Goal: Task Accomplishment & Management: Complete application form

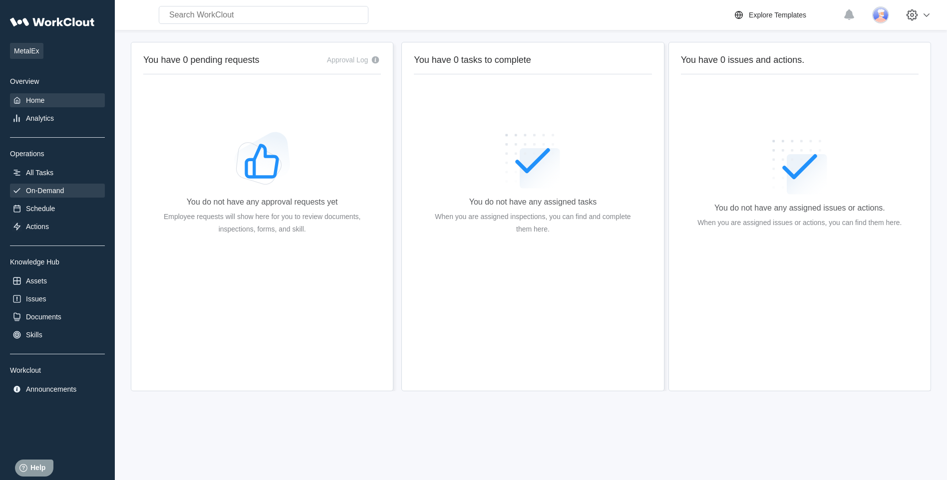
click at [49, 189] on div "On-Demand" at bounding box center [45, 191] width 38 height 8
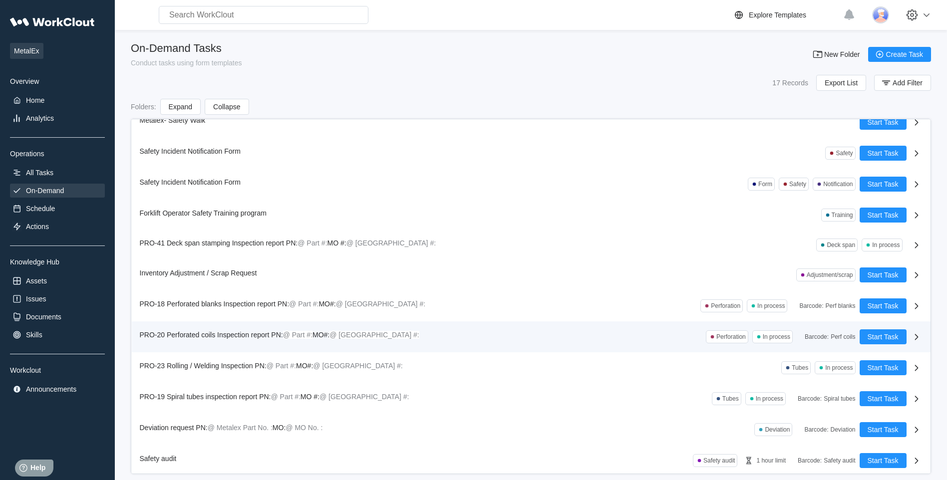
scroll to position [150, 0]
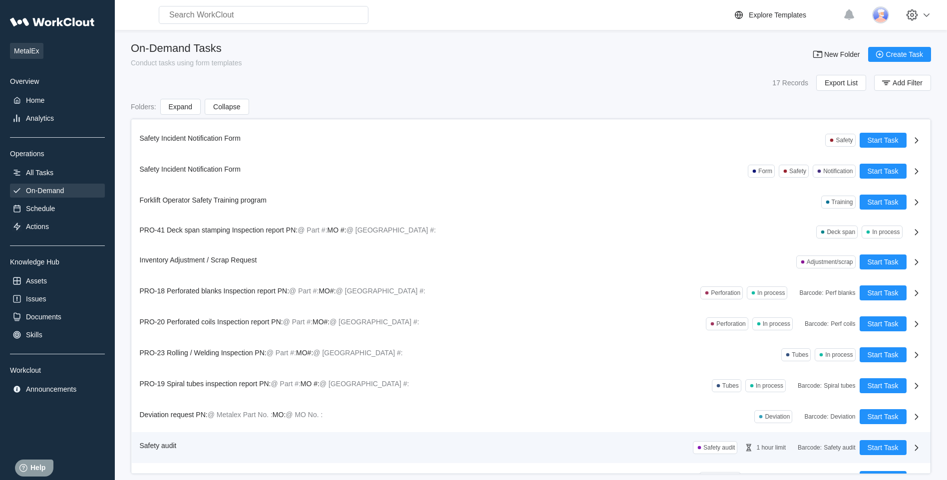
click at [158, 446] on span "Safety audit" at bounding box center [158, 446] width 37 height 8
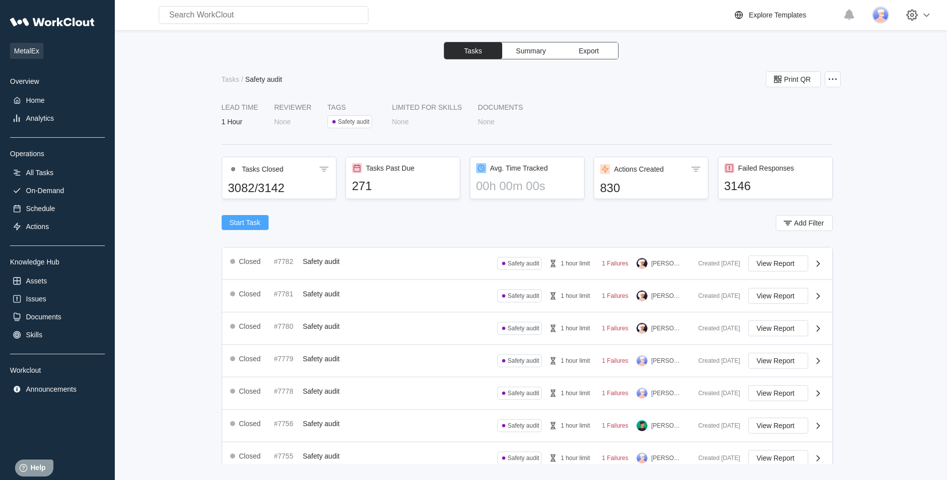
click at [240, 222] on span "Start Task" at bounding box center [245, 222] width 31 height 7
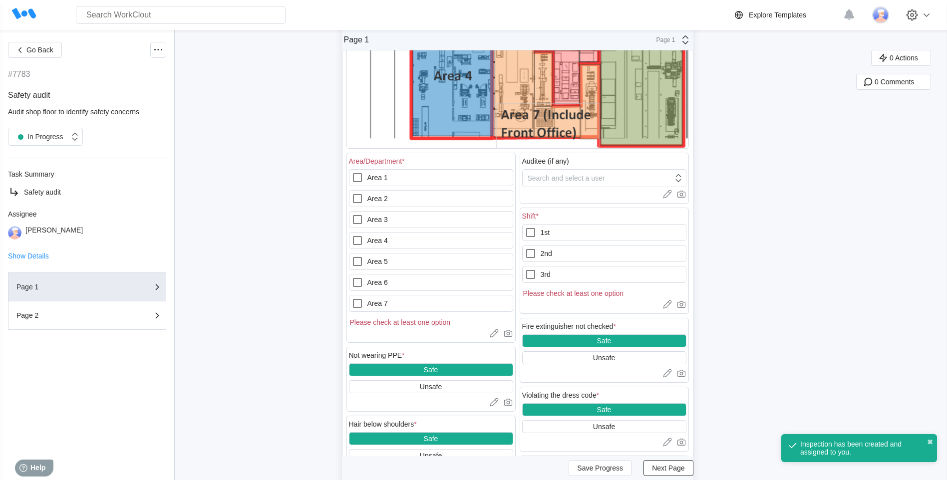
scroll to position [349, 0]
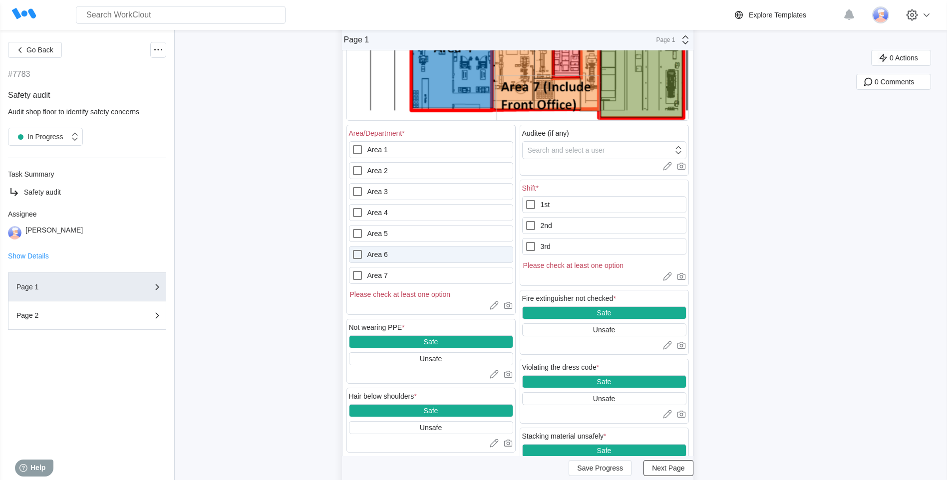
click at [360, 255] on icon at bounding box center [357, 255] width 12 height 12
click at [352, 249] on 6 "Area 6" at bounding box center [351, 249] width 0 height 0
checkbox 6 "true"
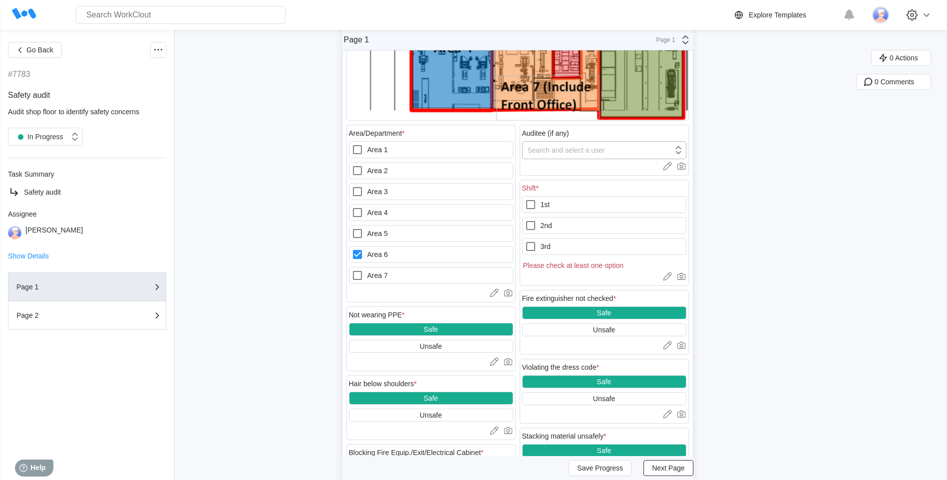
click at [681, 152] on icon at bounding box center [678, 150] width 11 height 11
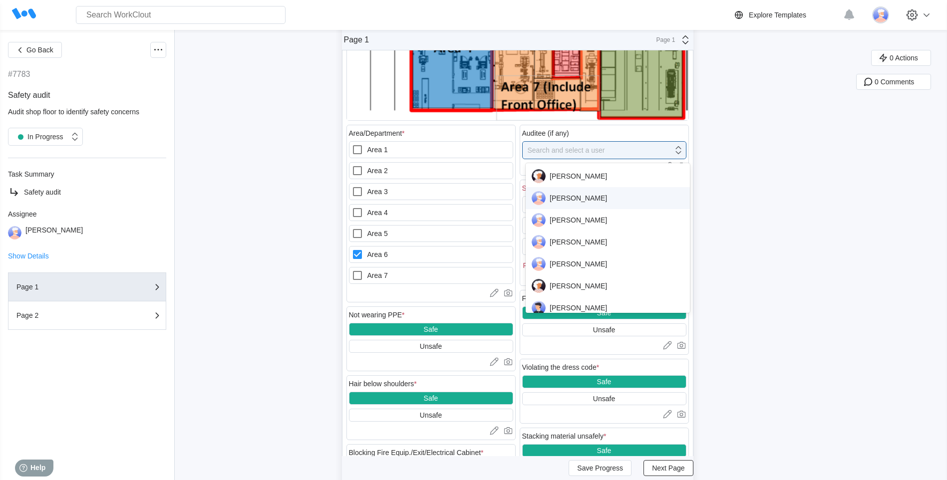
click at [563, 198] on div "[PERSON_NAME]" at bounding box center [608, 198] width 152 height 14
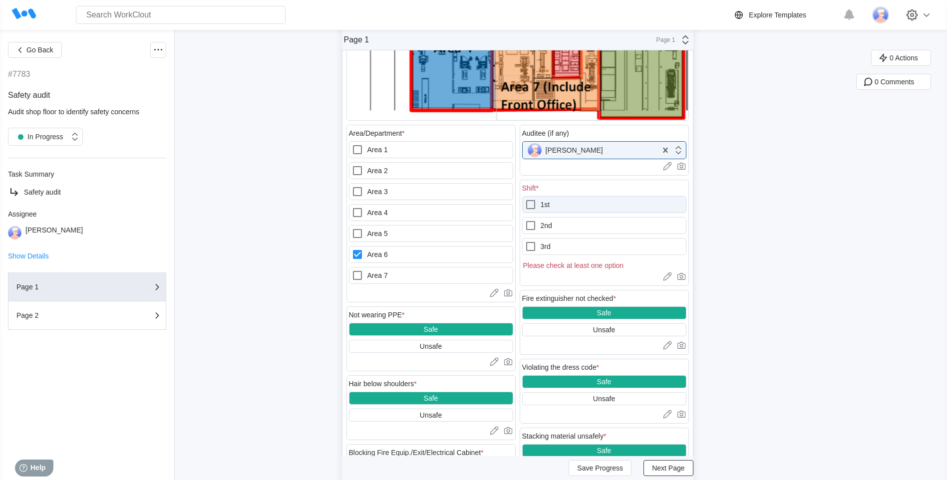
click at [535, 204] on icon at bounding box center [531, 205] width 12 height 12
click at [525, 199] on input "1st" at bounding box center [525, 199] width 0 height 0
checkbox input "true"
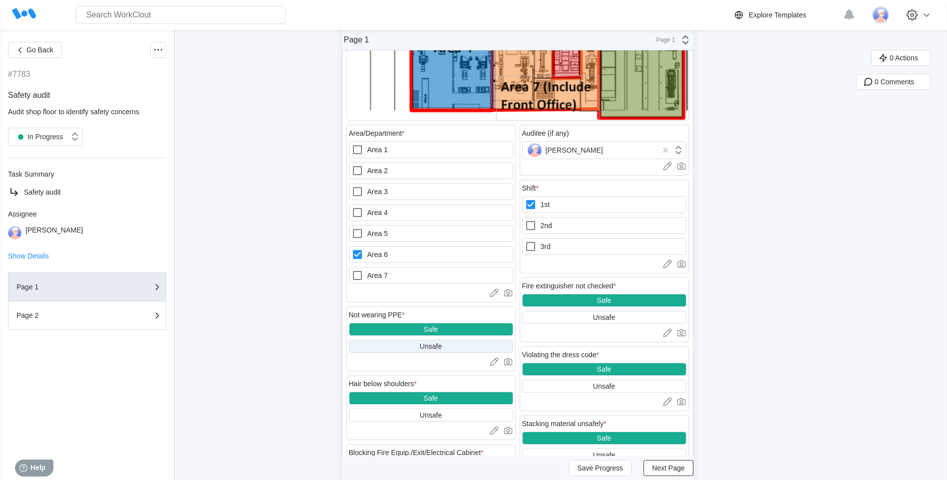
click at [434, 346] on div "Unsafe" at bounding box center [431, 346] width 22 height 8
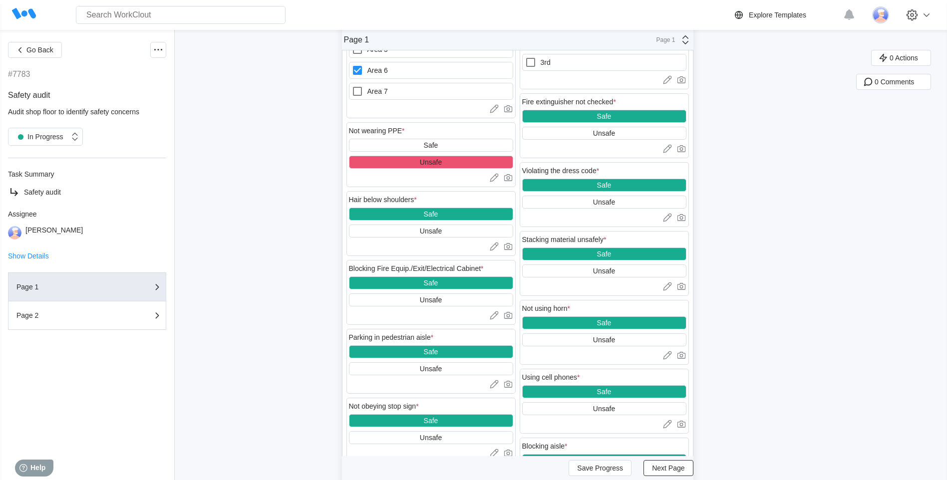
scroll to position [599, 0]
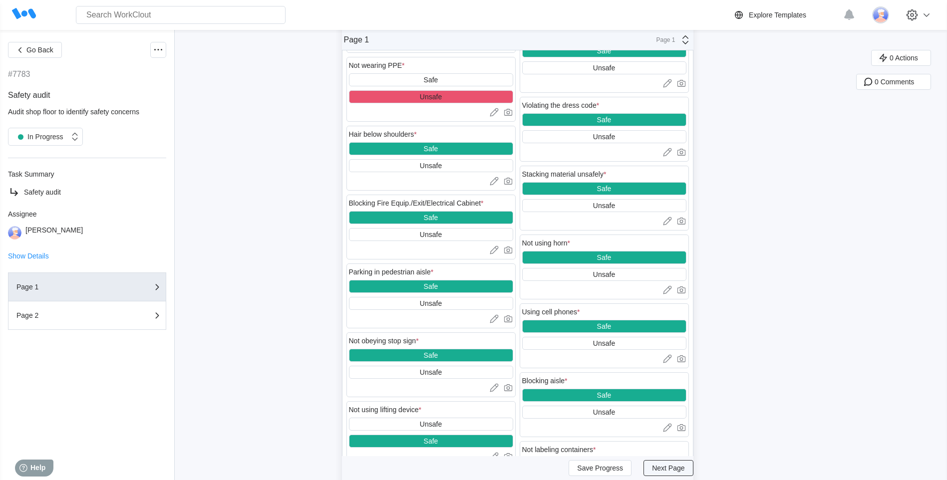
click at [674, 468] on span "Next Page" at bounding box center [668, 468] width 32 height 7
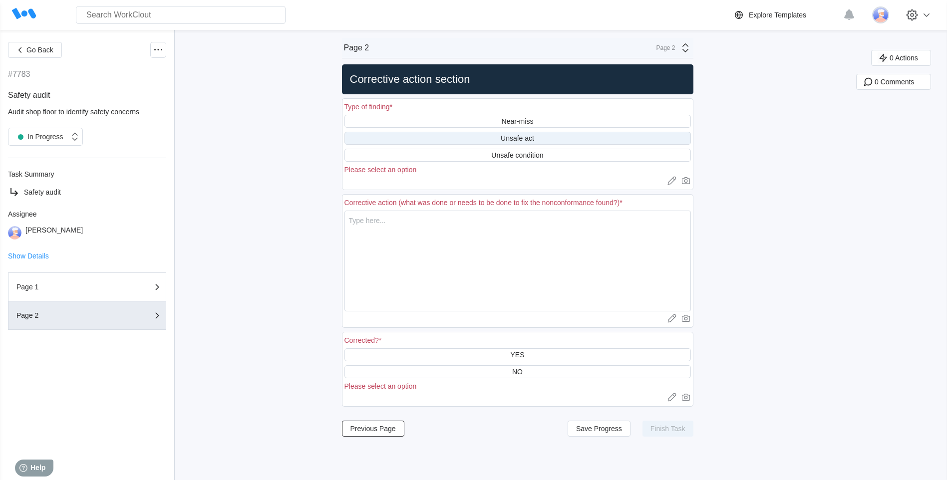
click at [512, 139] on div "Unsafe act" at bounding box center [517, 138] width 33 height 8
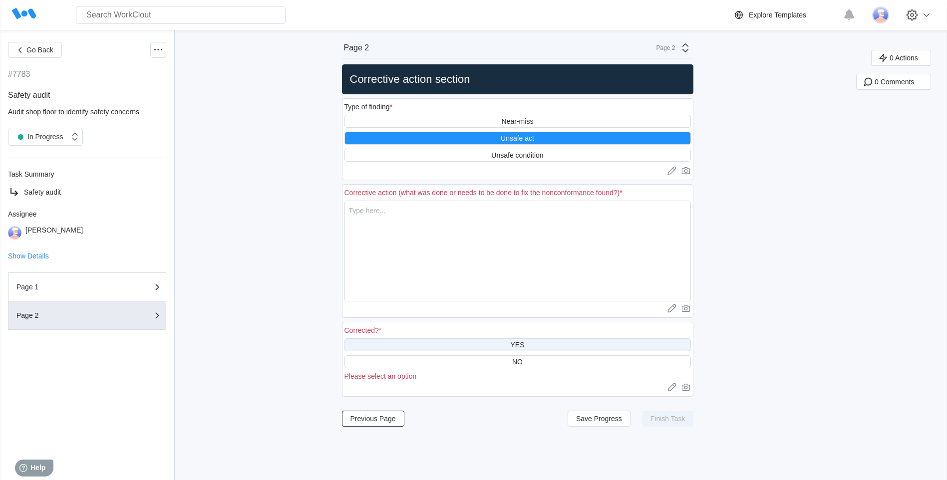
click at [523, 345] on div "YES" at bounding box center [517, 345] width 14 height 8
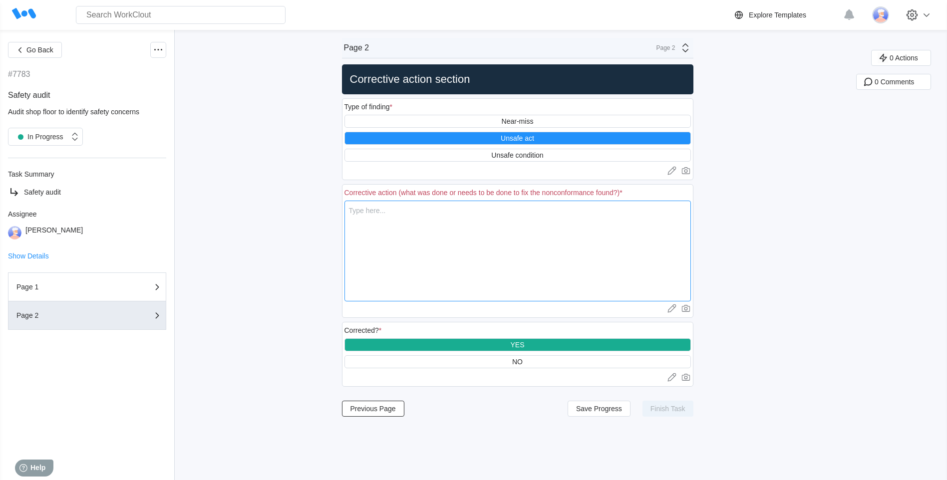
click at [361, 210] on textarea at bounding box center [517, 251] width 346 height 101
type textarea "E"
type textarea "x"
type textarea "Em"
type textarea "x"
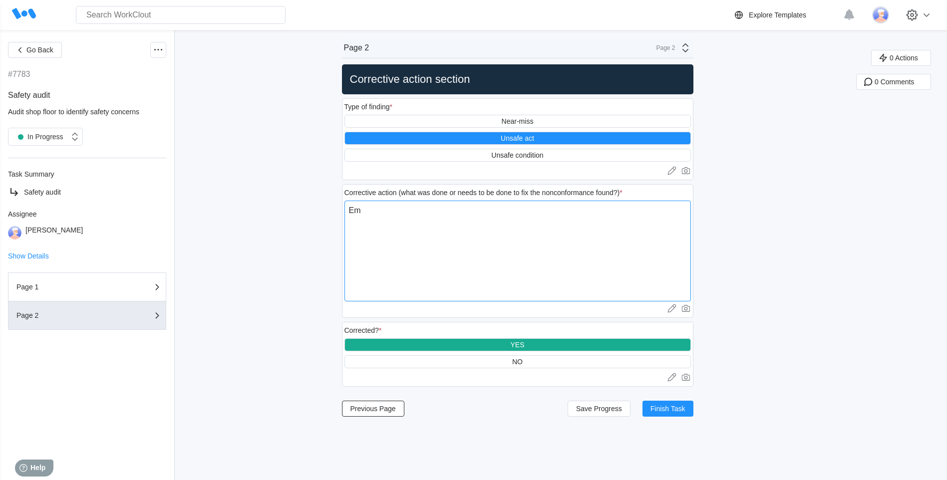
type textarea "Emp"
type textarea "x"
type textarea "Empl"
type textarea "x"
type textarea "Emplo"
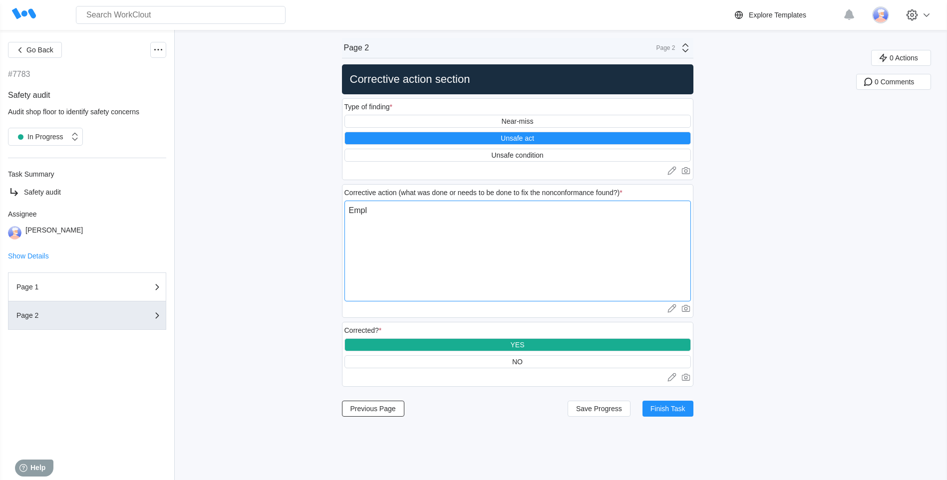
type textarea "x"
type textarea "Employ"
type textarea "x"
type textarea "Employe"
type textarea "x"
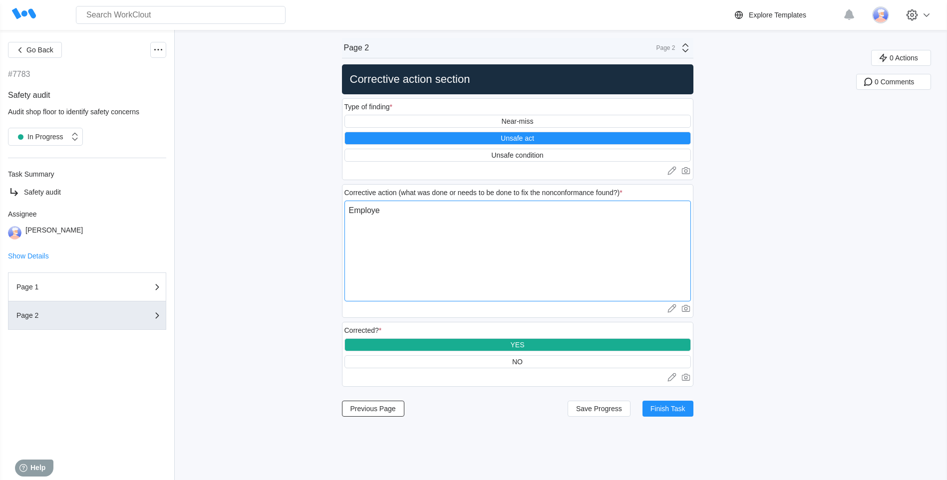
type textarea "Employee"
type textarea "x"
type textarea "Employee"
type textarea "x"
type textarea "Employee n"
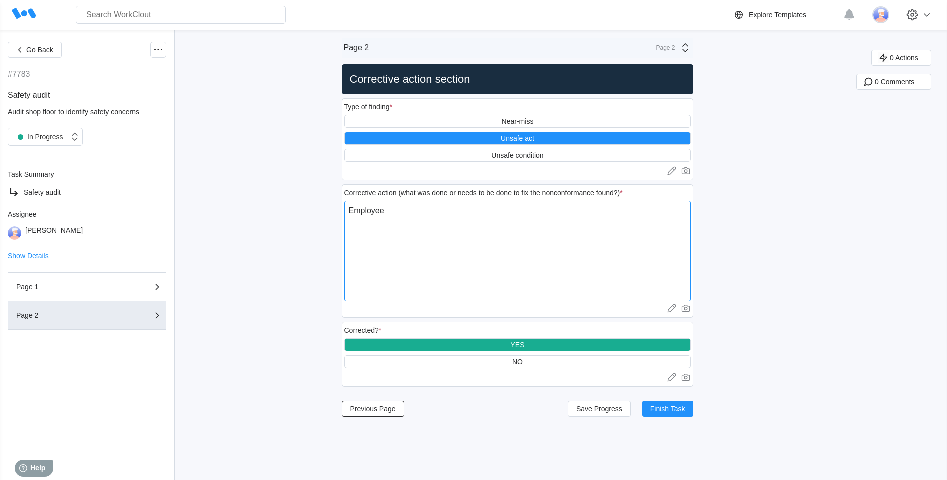
type textarea "x"
type textarea "Employee no"
type textarea "x"
type textarea "Employee not"
type textarea "x"
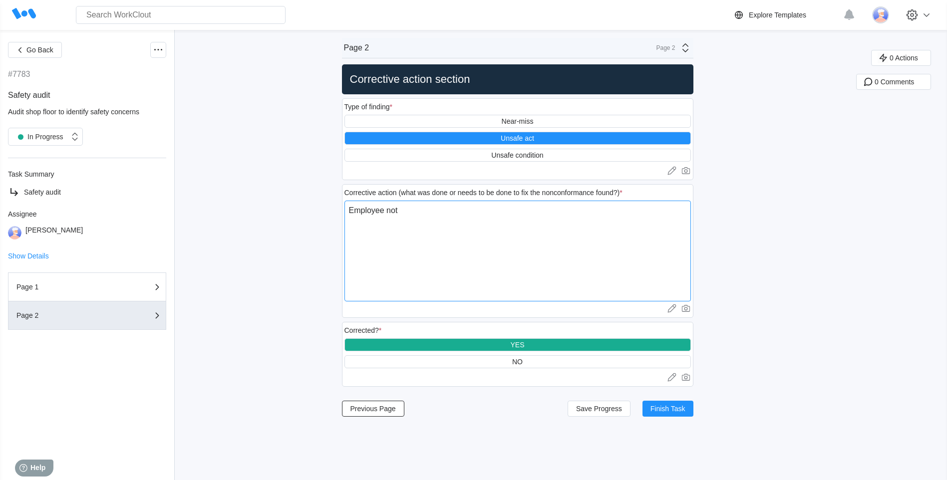
type textarea "Employee not"
type textarea "x"
type textarea "Employee not w"
type textarea "x"
type textarea "Employee not we"
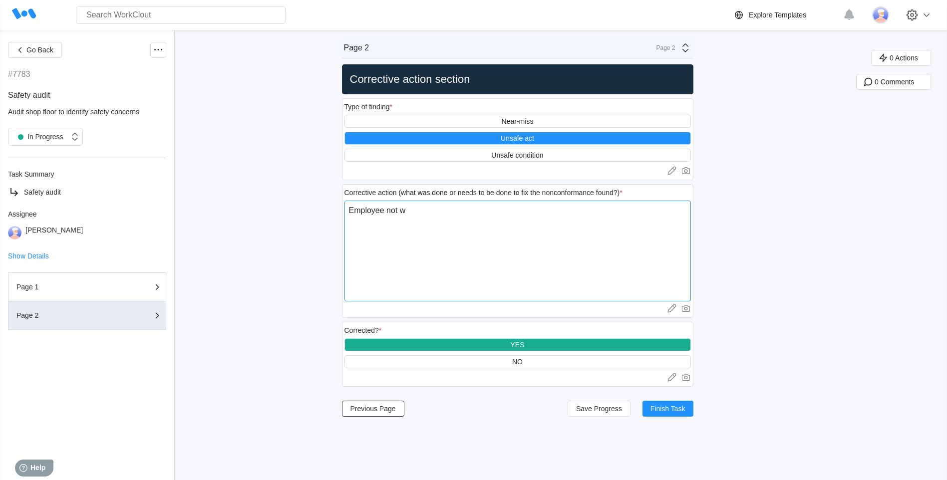
type textarea "x"
type textarea "Employee not wea"
type textarea "x"
type textarea "Employee not wear"
type textarea "x"
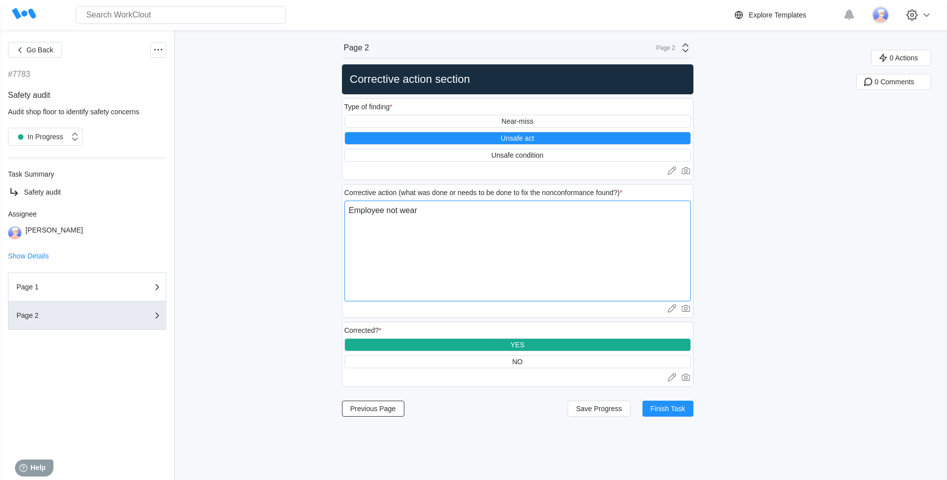
type textarea "Employee not weari"
type textarea "x"
type textarea "Employee not wearin"
type textarea "x"
type textarea "Employee not wearing"
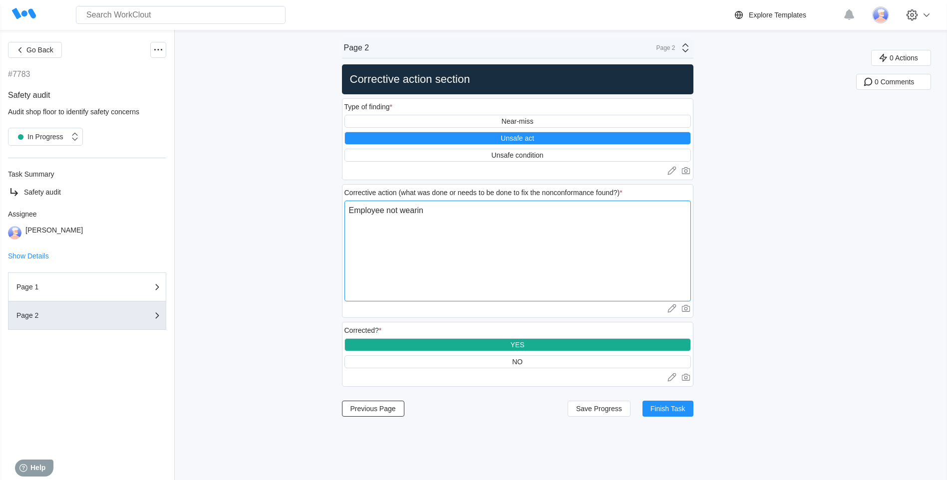
type textarea "x"
type textarea "Employee not wearing"
type textarea "x"
type textarea "Employee not wearing s"
type textarea "x"
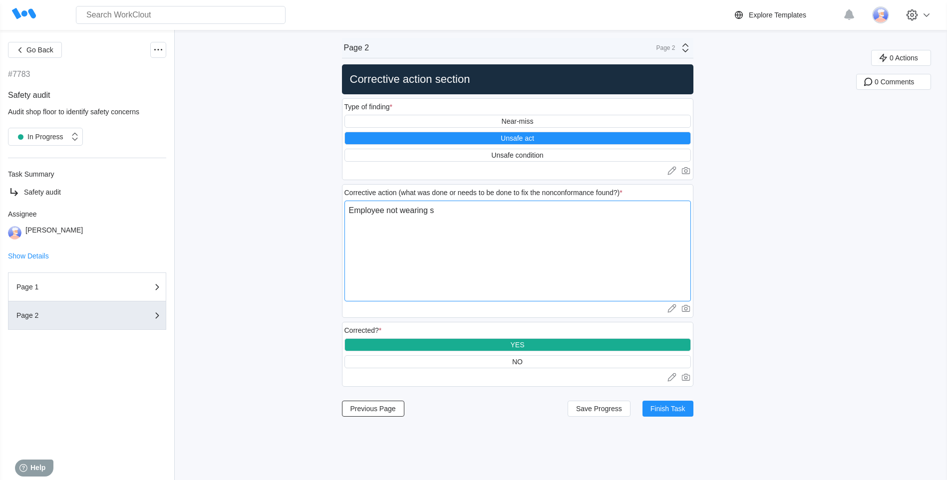
type textarea "Employee not wearing sa"
type textarea "x"
type textarea "Employee not wearing saf"
type textarea "x"
type textarea "Employee not wearing safe"
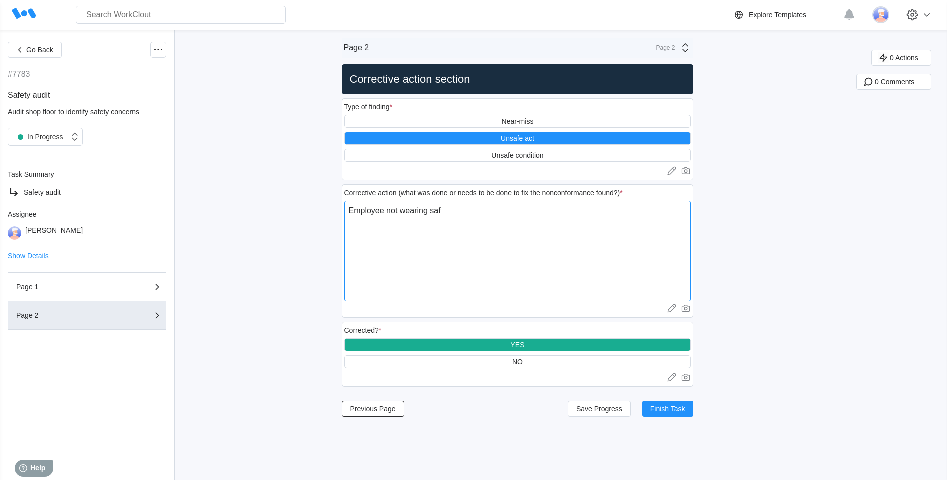
type textarea "x"
type textarea "Employee not wearing [PERSON_NAME]"
type textarea "x"
type textarea "Employee not wearing safety"
type textarea "x"
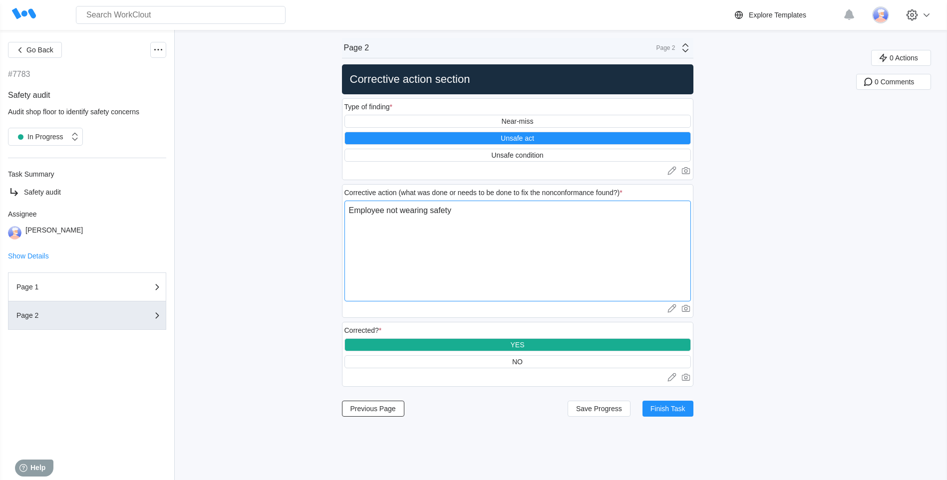
type textarea "Employee not wearing safety glasses"
type textarea "x"
click at [762, 249] on div "Go Back #7783 Safety audit Audit shop floor to identify safety concerns In Prog…" at bounding box center [473, 255] width 947 height 450
click at [490, 211] on textarea "Employee not wearing safety glasses" at bounding box center [517, 251] width 346 height 101
type textarea "Employee not wearing safety glasses,"
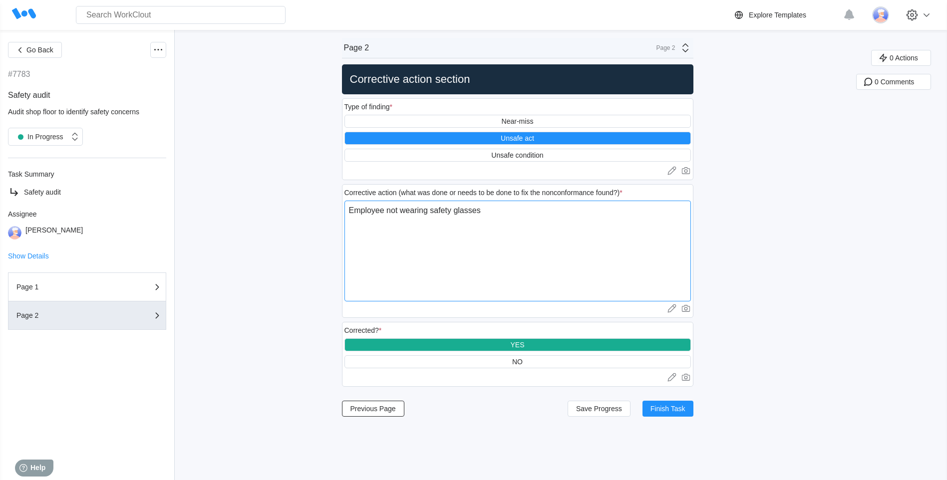
type textarea "x"
type textarea "Employee not wearing safety glasses,"
type textarea "x"
type textarea "Employee not wearing safety glasses, ("
type textarea "x"
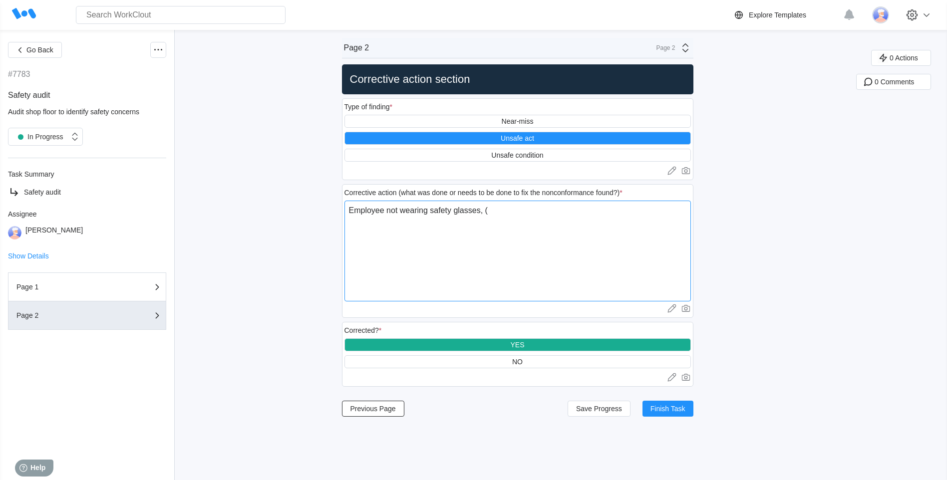
type textarea "Employee not wearing safety glasses, (h"
type textarea "x"
type textarea "Employee not wearing safety glasses, (ha"
type textarea "x"
type textarea "Employee not wearing safety glasses, (had"
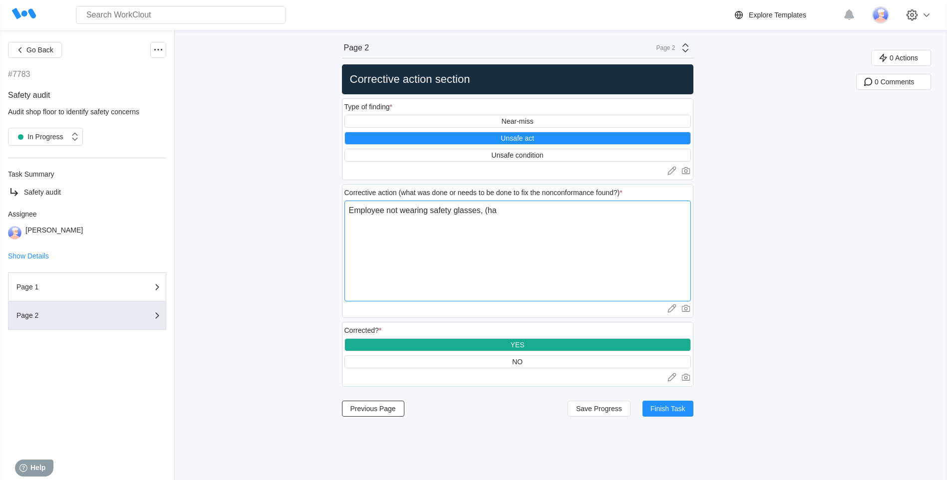
type textarea "x"
type textarea "Employee not wearing safety glasses, (had"
type textarea "x"
type textarea "Employee not wearing safety glasses, (had t"
type textarea "x"
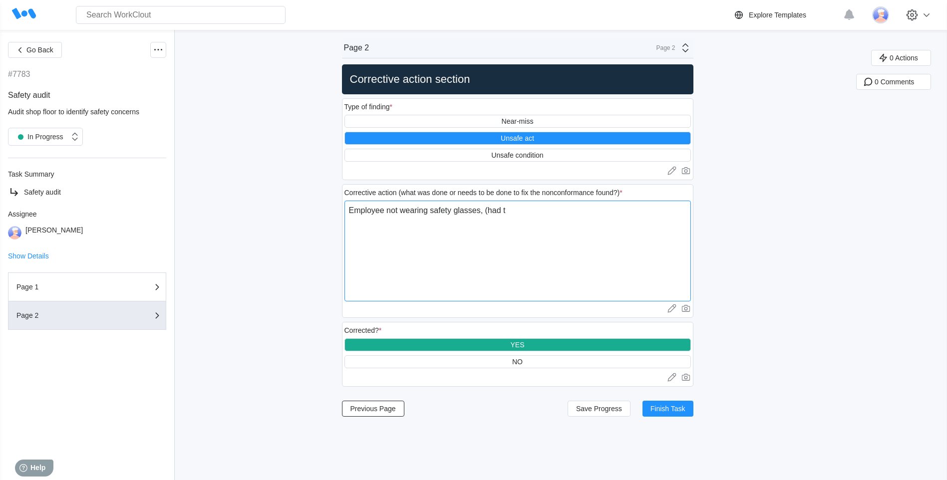
type textarea "Employee not wearing safety glasses, (had th"
type textarea "x"
type textarea "Employee not wearing safety glasses, (had the"
type textarea "x"
type textarea "Employee not wearing safety glasses, (had them"
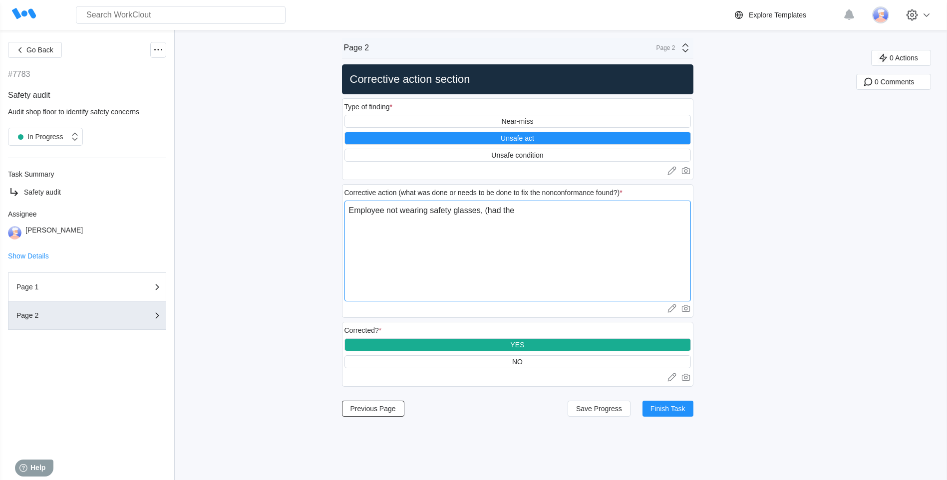
type textarea "x"
type textarea "Employee not wearing safety glasses, (had them"
type textarea "x"
type textarea "Employee not wearing safety glasses, (had them p"
type textarea "x"
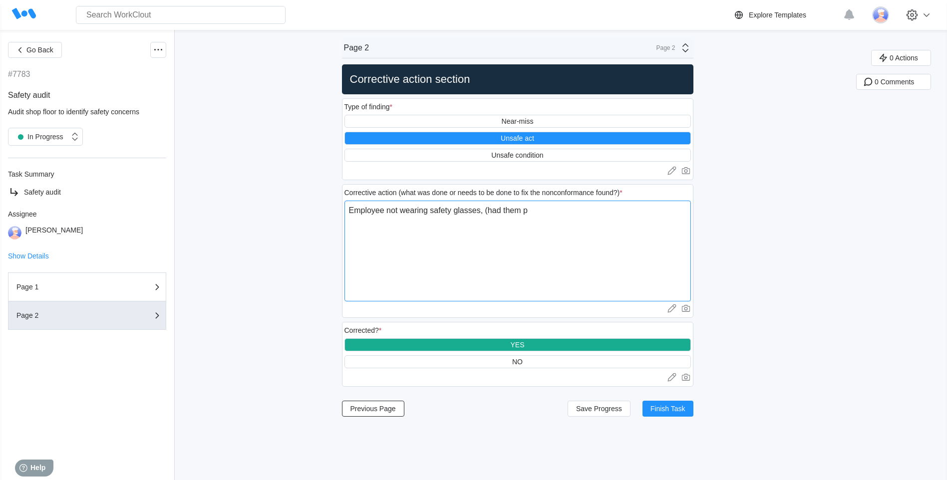
type textarea "Employee not wearing safety glasses, (had them pu"
type textarea "x"
type textarea "Employee not wearing safety glasses, (had them put"
type textarea "x"
type textarea "Employee not wearing safety glasses, (had them put"
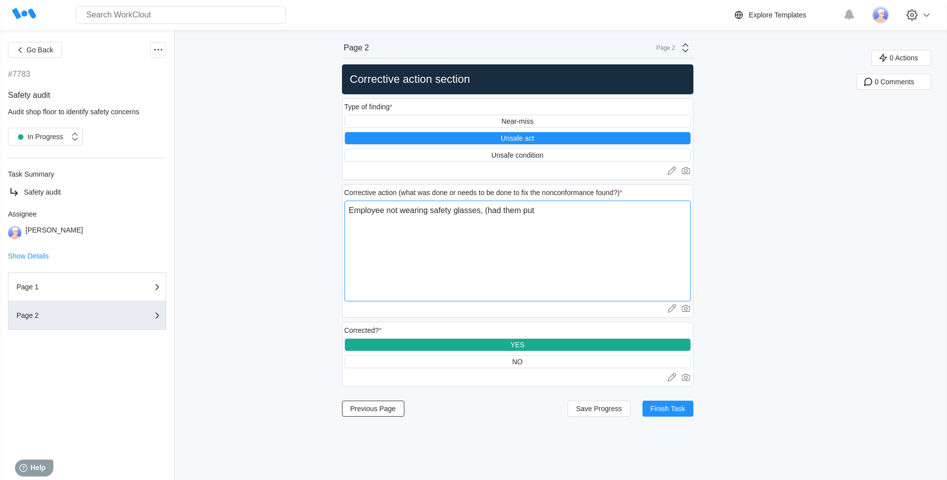
type textarea "x"
type textarea "Employee not wearing safety glasses, (had them put t"
type textarea "x"
type textarea "Employee not wearing safety glasses, (had them put th"
type textarea "x"
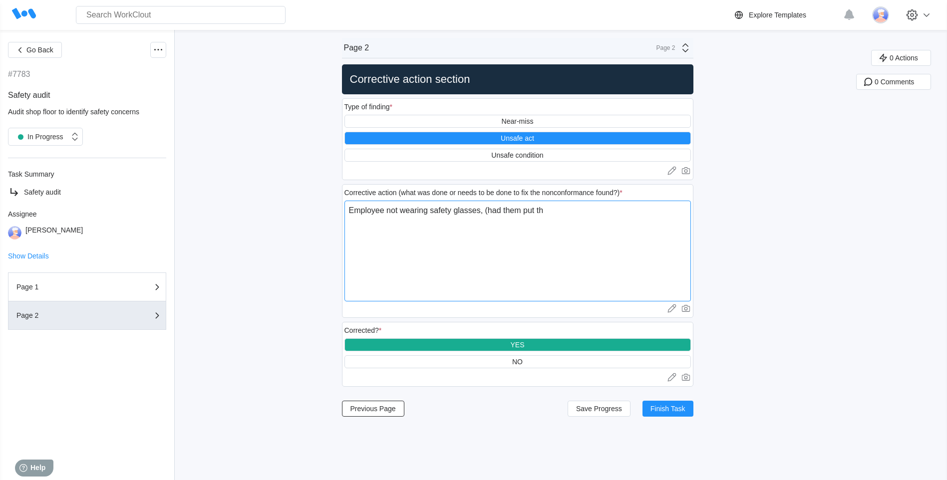
type textarea "Employee not wearing safety glasses, (had them put the"
type textarea "x"
type textarea "Employee not wearing safety glasses, (had them put them"
type textarea "x"
type textarea "Employee not wearing safety glasses, (had them put them"
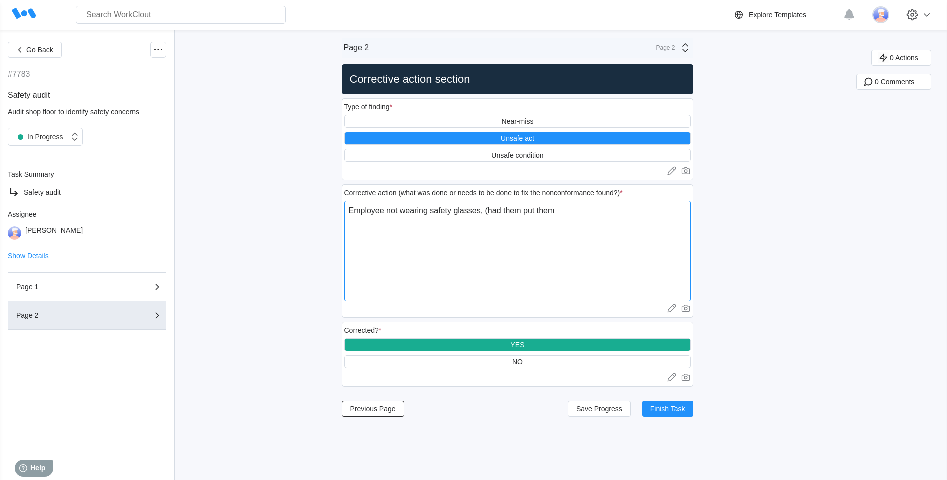
type textarea "x"
type textarea "Employee not wearing safety glasses, (had them put them o"
type textarea "x"
type textarea "Employee not wearing safety glasses, (had them put them on"
type textarea "x"
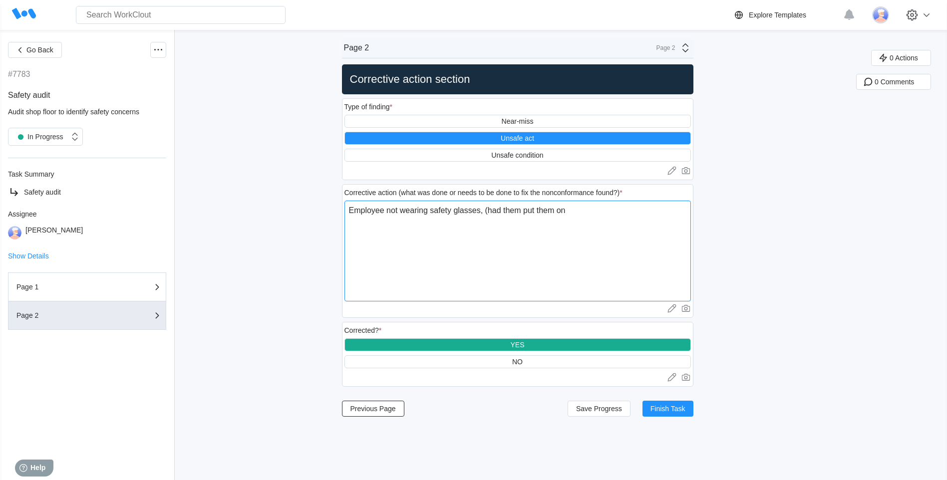
drag, startPoint x: 557, startPoint y: 209, endPoint x: 566, endPoint y: 214, distance: 11.0
click at [559, 210] on textarea "Employee not wearing safety glasses, (had them put them on" at bounding box center [517, 251] width 346 height 101
click at [559, 213] on textarea "Employee not wearing safety glasses, (had them put them on" at bounding box center [517, 251] width 346 height 101
type textarea "Employee not wearing safety glasses, (had them put themon"
type textarea "x"
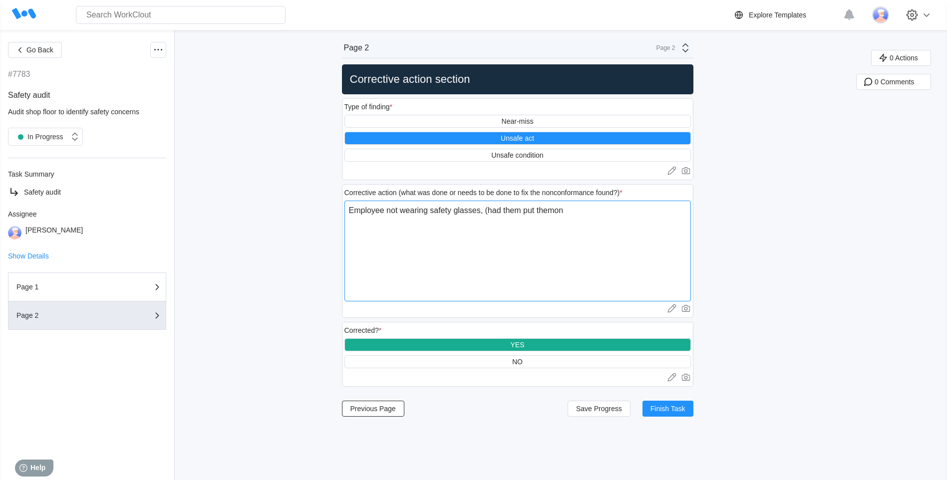
type textarea "Employee not wearing safety glasses, (had them put theon"
type textarea "x"
type textarea "Employee not wearing safety glasses, (had them put thon"
type textarea "x"
type textarea "Employee not wearing safety glasses, (had them put ton"
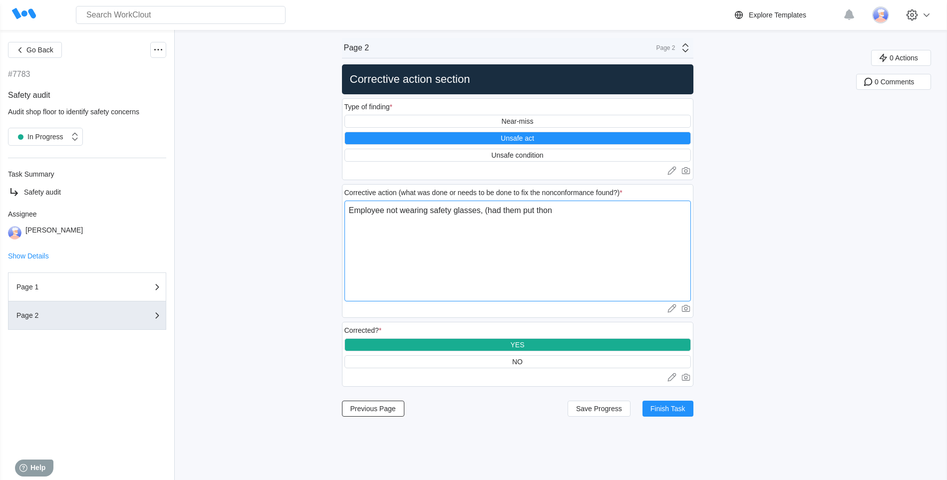
type textarea "x"
type textarea "Employee not wearing safety glasses, (had them put on"
type textarea "x"
type textarea "Employee not wearing safety glasses, (had them put gon"
type textarea "x"
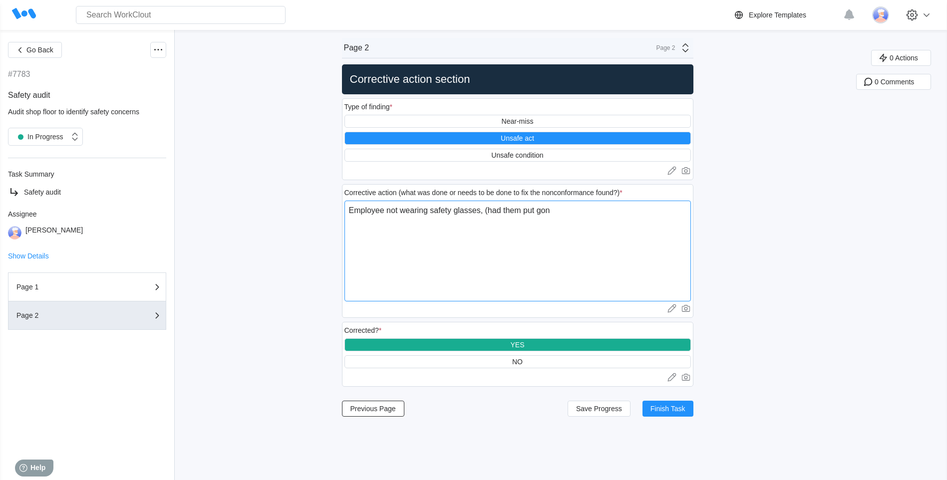
type textarea "Employee not wearing safety glasses, (had them put [PERSON_NAME]"
type textarea "x"
type textarea "Employee not wearing safety glasses, (had them put glaon"
type textarea "x"
type textarea "Employee not wearing safety glasses, (had them put [PERSON_NAME]"
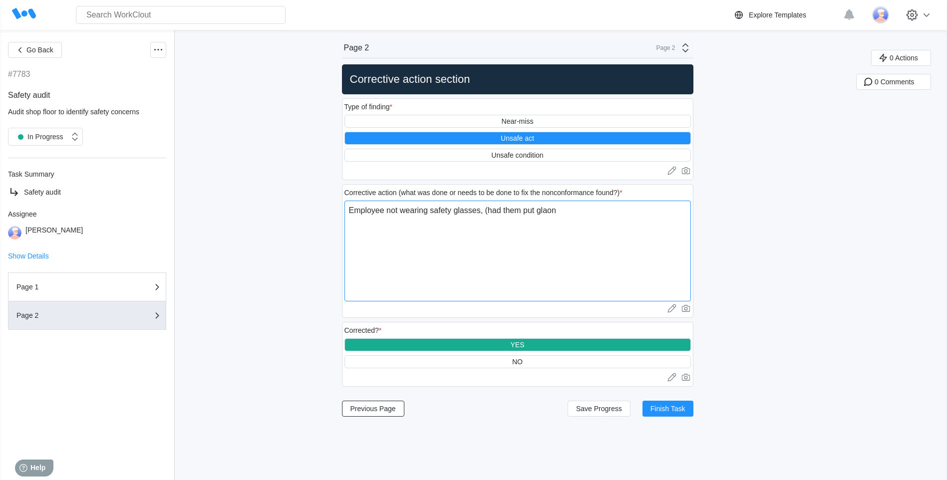
type textarea "x"
type textarea "Employee not wearing safety glasses, (had them put [PERSON_NAME]"
type textarea "x"
type textarea "Employee not wearing safety glasses, (had them put glasseon"
type textarea "x"
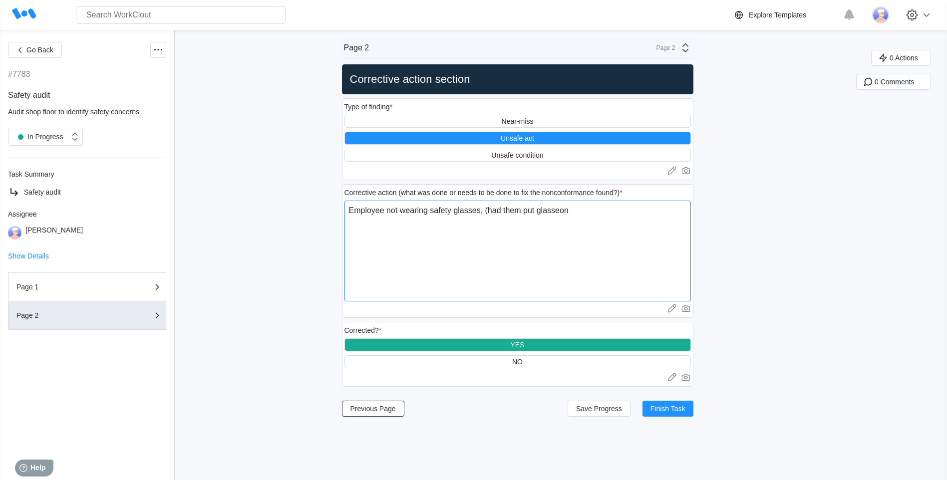
type textarea "Employee not wearing safety glasses, (had them put glasseson"
type textarea "x"
type textarea "Employee not wearing safety glasses, (had them put glasses on"
type textarea "x"
click at [577, 208] on textarea "Employee not wearing safety glasses, (had them put glasses on" at bounding box center [517, 251] width 346 height 101
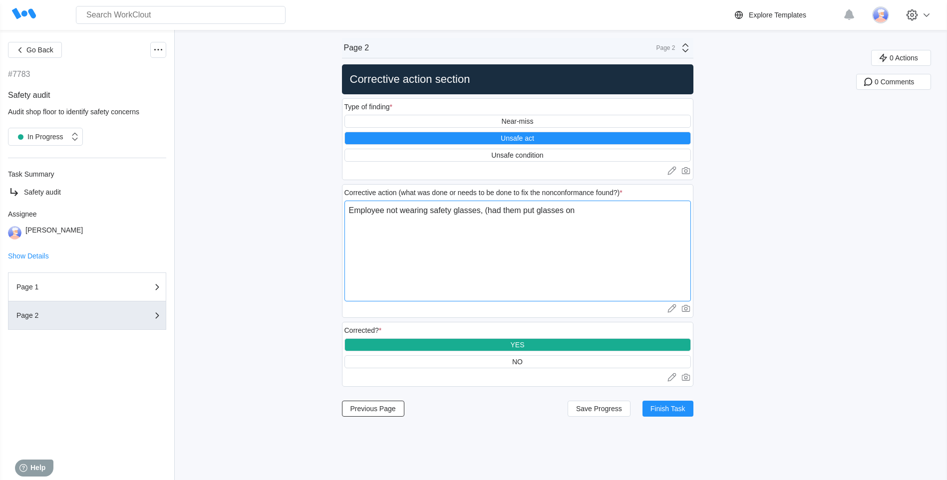
type textarea "Employee not wearing safety glasses, (had them put glasses on)"
type textarea "x"
type textarea "Employee not wearing safety glasses, (had them put glasses on)"
click at [736, 254] on div "Go Back #7783 Safety audit Audit shop floor to identify safety concerns In Prog…" at bounding box center [473, 255] width 947 height 450
click at [665, 409] on span "Finish Task" at bounding box center [667, 408] width 35 height 7
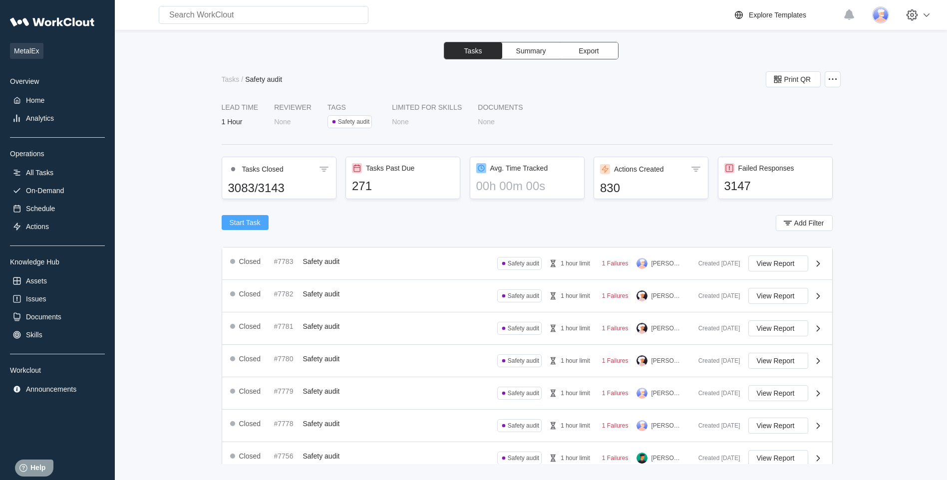
click at [250, 221] on span "Start Task" at bounding box center [245, 222] width 31 height 7
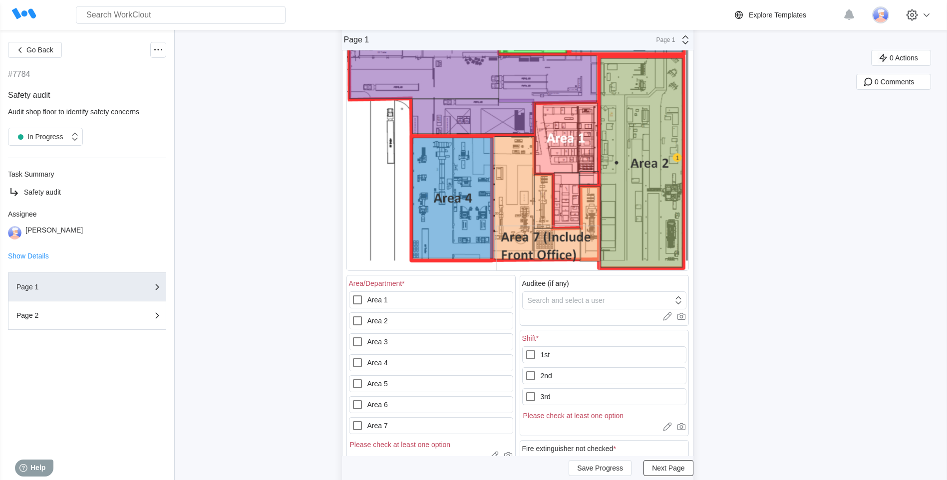
scroll to position [200, 0]
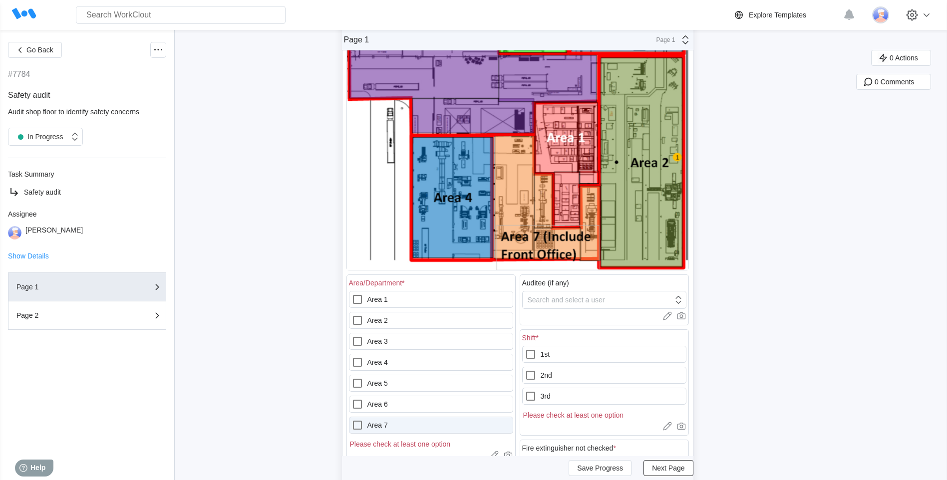
click at [361, 423] on icon at bounding box center [357, 425] width 12 height 12
click at [352, 420] on 7 "Area 7" at bounding box center [351, 419] width 0 height 0
checkbox 7 "true"
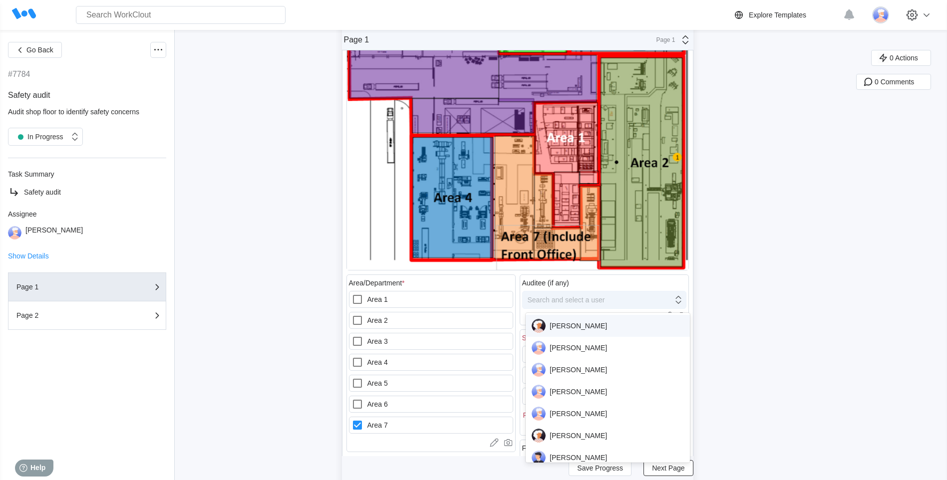
click at [682, 302] on icon at bounding box center [678, 299] width 11 height 11
click at [574, 350] on div "[PERSON_NAME]" at bounding box center [608, 348] width 152 height 14
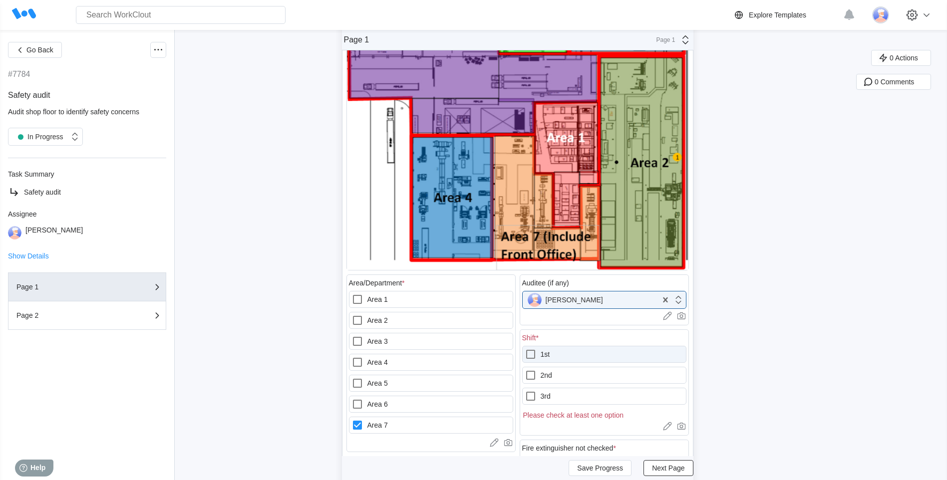
click at [533, 355] on icon at bounding box center [531, 354] width 12 height 12
click at [525, 349] on input "1st" at bounding box center [525, 348] width 0 height 0
checkbox input "true"
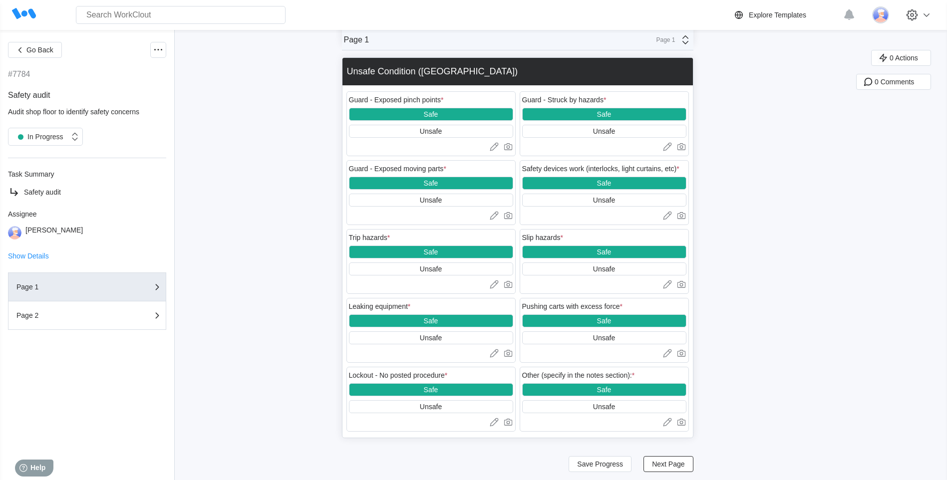
scroll to position [1374, 0]
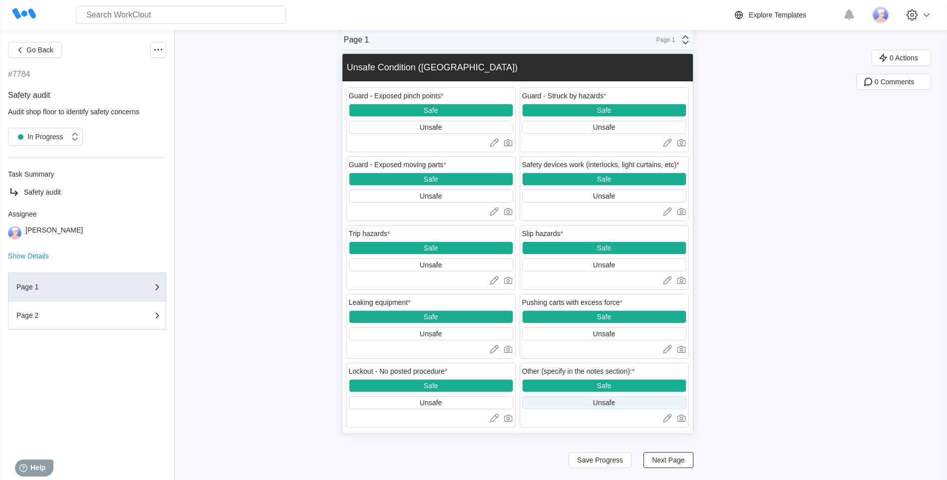
click at [608, 402] on div "Unsafe" at bounding box center [604, 403] width 22 height 8
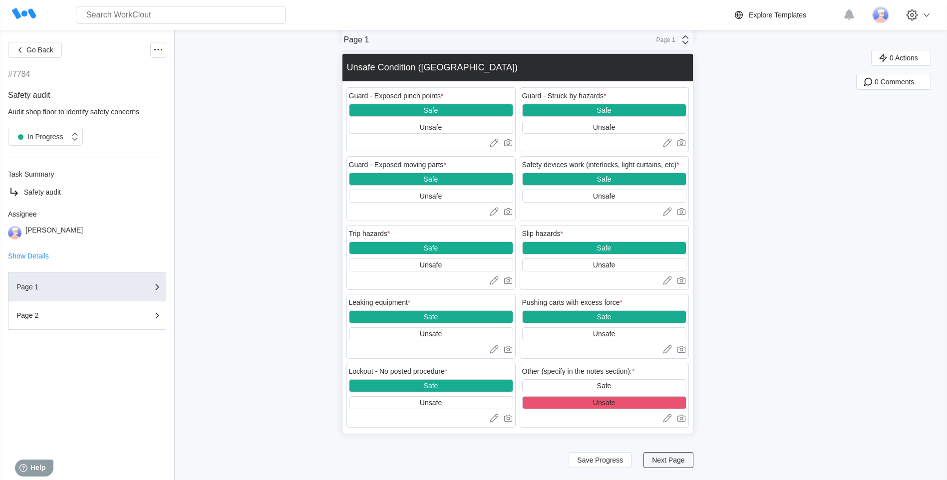
click at [666, 460] on span "Next Page" at bounding box center [668, 460] width 32 height 7
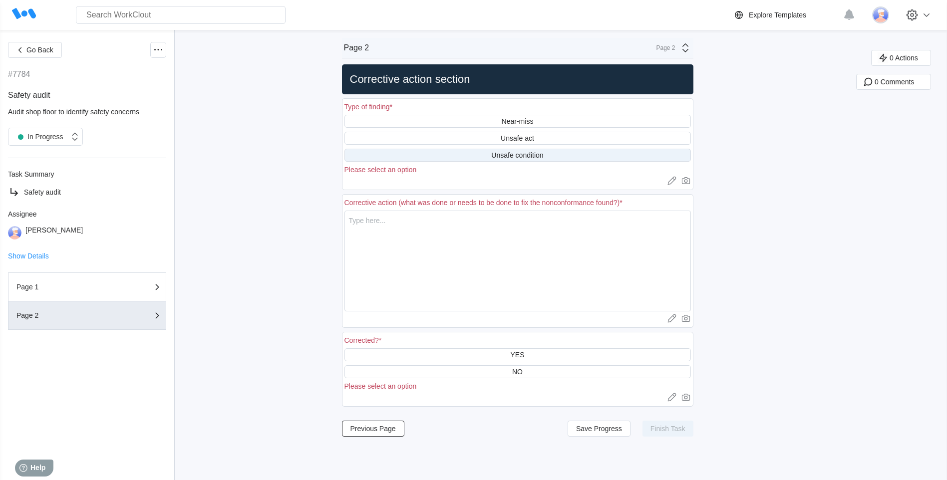
click at [505, 156] on div "Unsafe condition" at bounding box center [517, 155] width 52 height 8
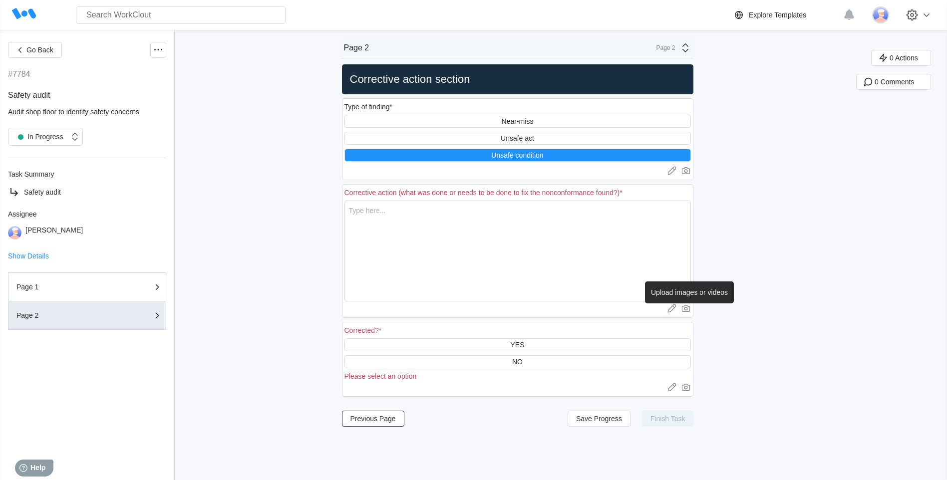
click at [689, 309] on icon at bounding box center [686, 308] width 10 height 10
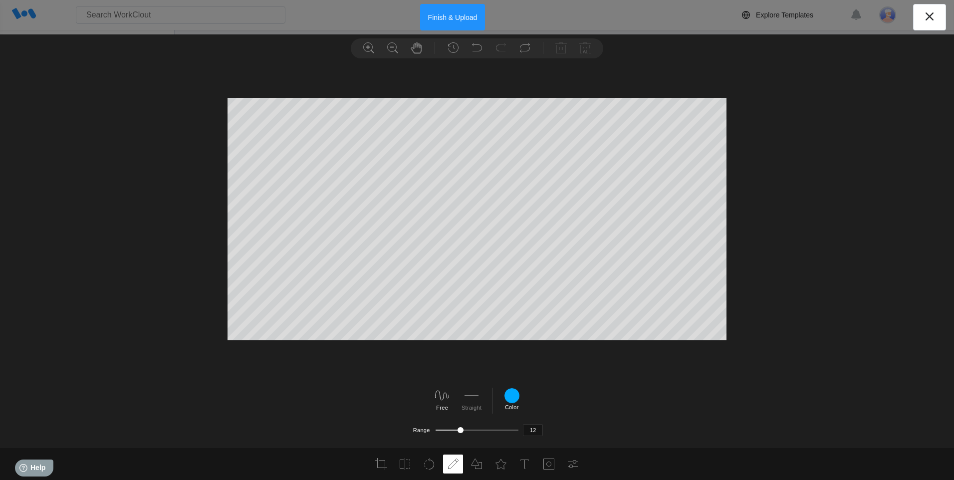
drag, startPoint x: 455, startPoint y: 17, endPoint x: 499, endPoint y: 28, distance: 45.4
click at [457, 20] on button "Finish & Upload" at bounding box center [452, 17] width 65 height 26
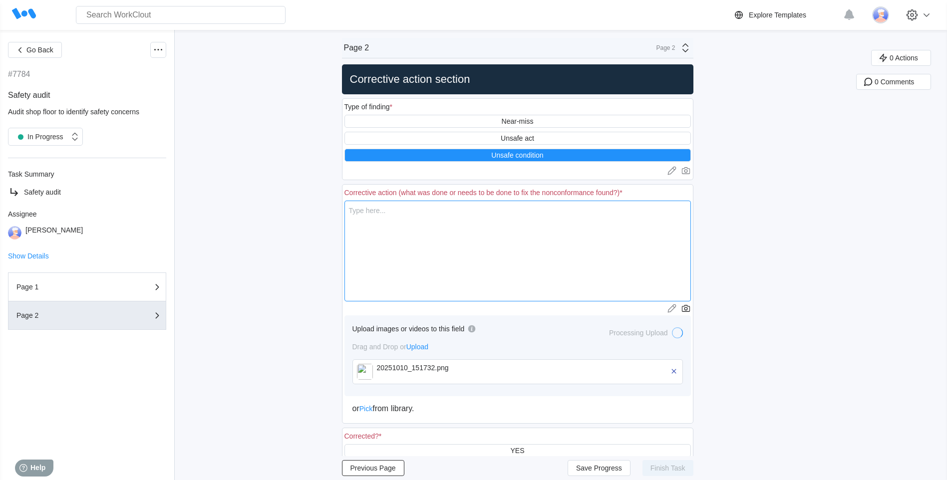
click at [365, 209] on textarea at bounding box center [517, 251] width 346 height 101
type textarea "P"
type textarea "x"
type textarea "Po"
type textarea "x"
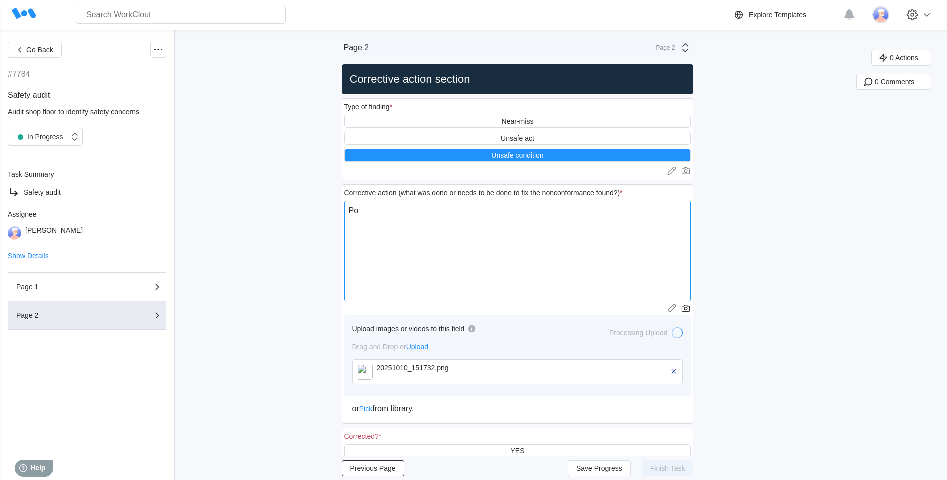
type textarea "Poo"
type textarea "x"
type textarea "Poor"
type textarea "x"
type textarea "Poor"
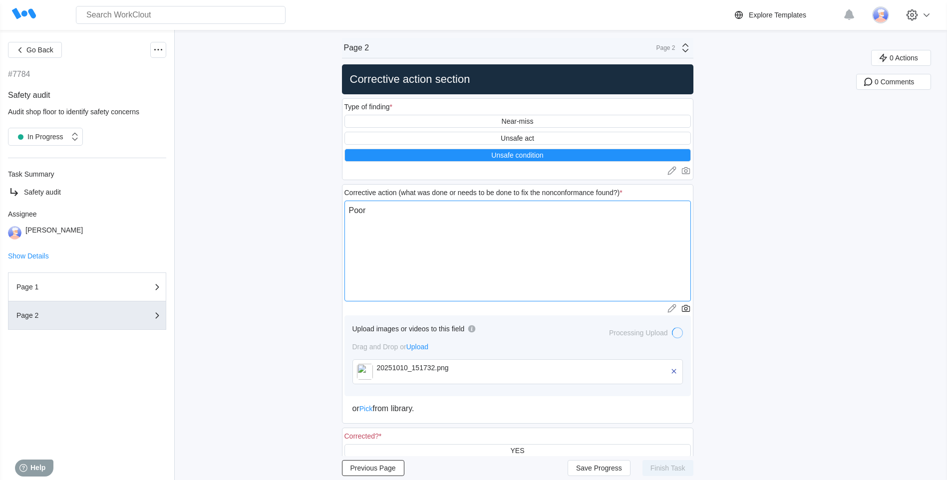
type textarea "x"
type textarea "Poor h"
type textarea "x"
type textarea "Poor ho"
type textarea "x"
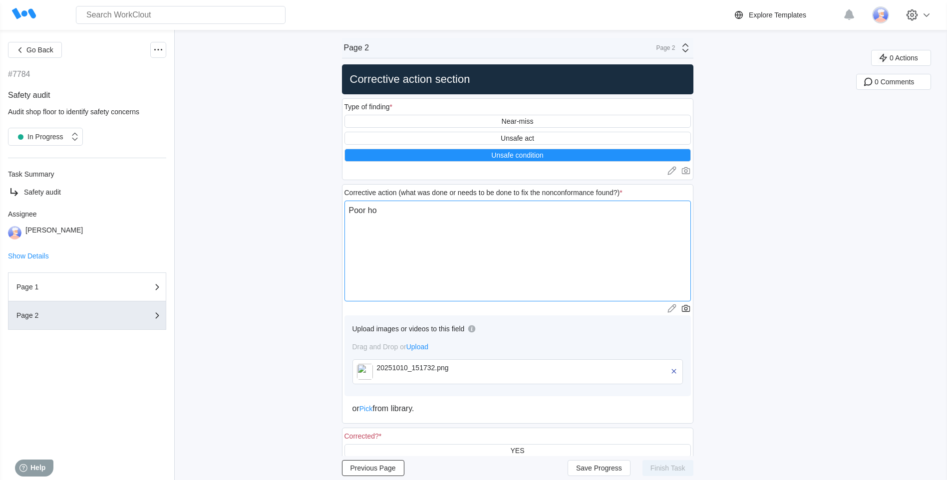
type textarea "Poor hou"
type textarea "x"
type textarea "Poor hous"
type textarea "x"
type textarea "Poor house"
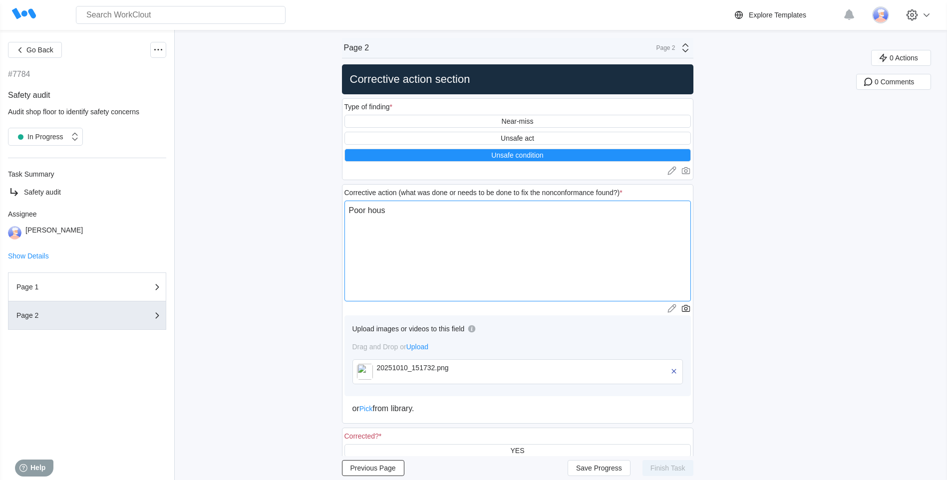
type textarea "x"
type textarea "Poor housek"
type textarea "x"
type textarea "Poor houseke"
type textarea "x"
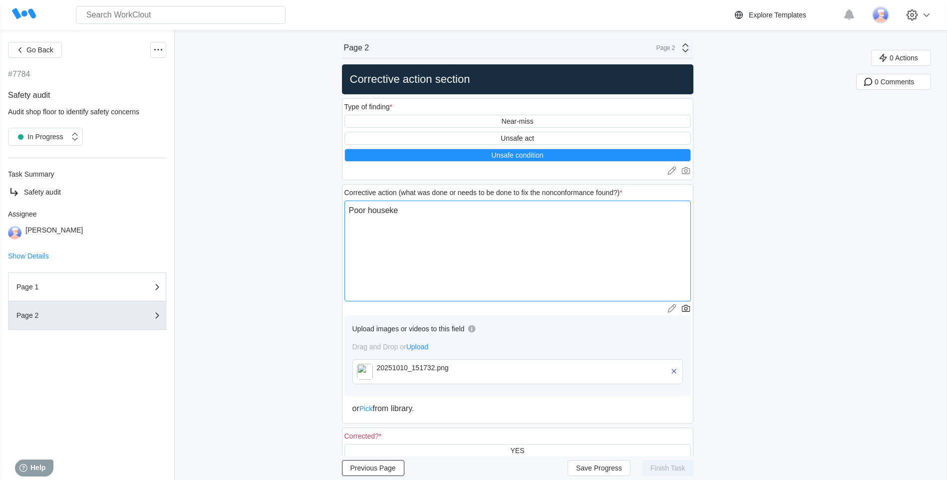
type textarea "Poor housekee"
type textarea "x"
type textarea "Poor housekeep"
type textarea "x"
type textarea "Poor housekeepi"
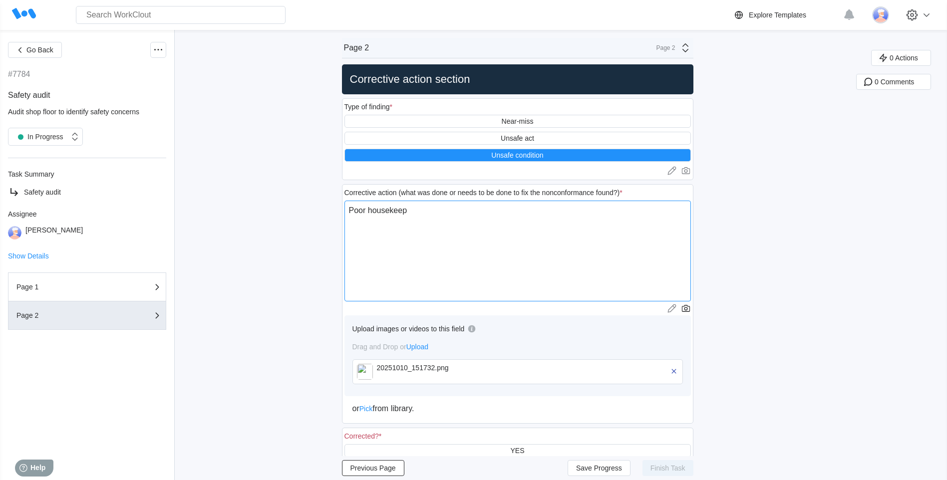
type textarea "x"
type textarea "Poor housekeepin"
type textarea "x"
type textarea "Poor housekeeping"
type textarea "x"
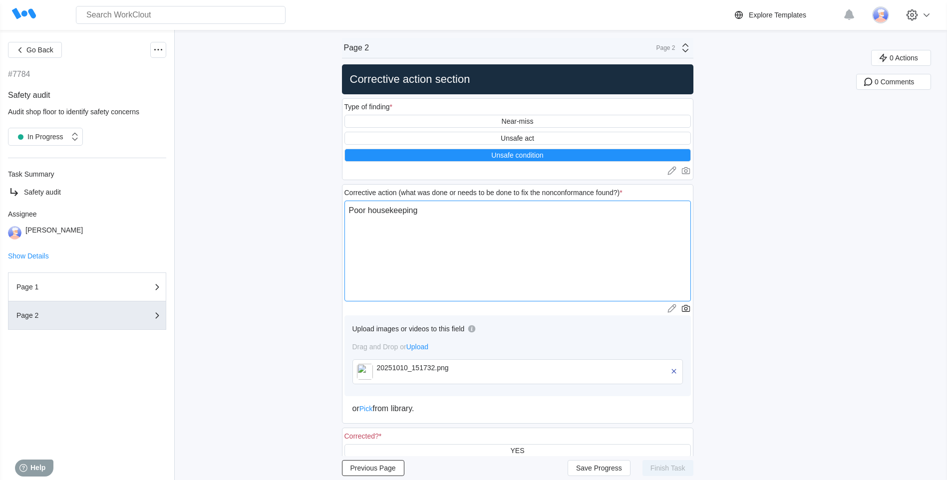
type textarea "Poor housekeeping,"
type textarea "x"
type textarea "Poor housekeeping,"
type textarea "x"
type textarea "Poor housekeeping, r"
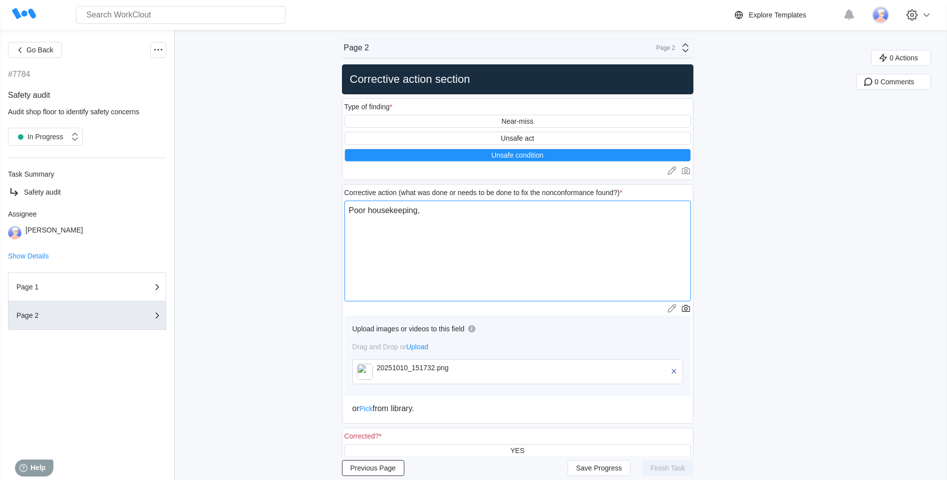
type textarea "x"
type textarea "Poor housekeeping, re"
type textarea "x"
type textarea "Poor housekeeping, rem"
type textarea "x"
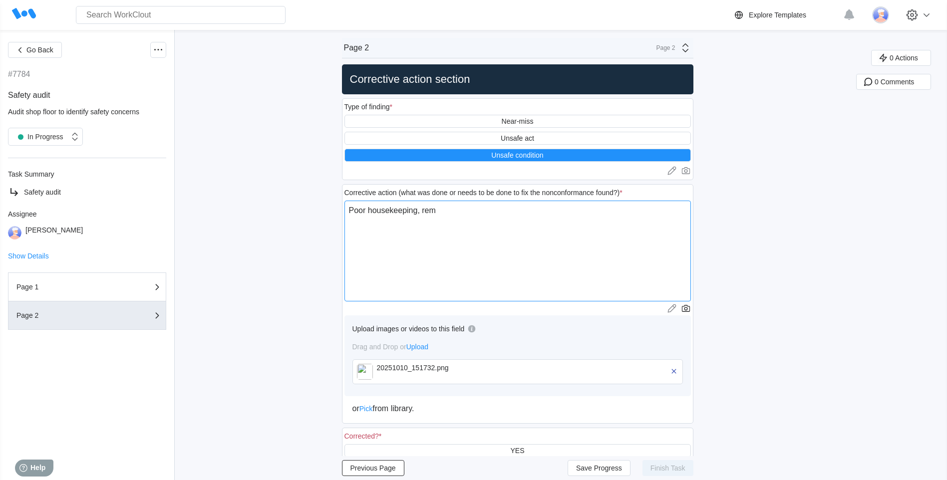
type textarea "Poor housekeeping, remo"
type textarea "x"
type textarea "Poor housekeeping, remov"
type textarea "x"
type textarea "Poor housekeeping, remove"
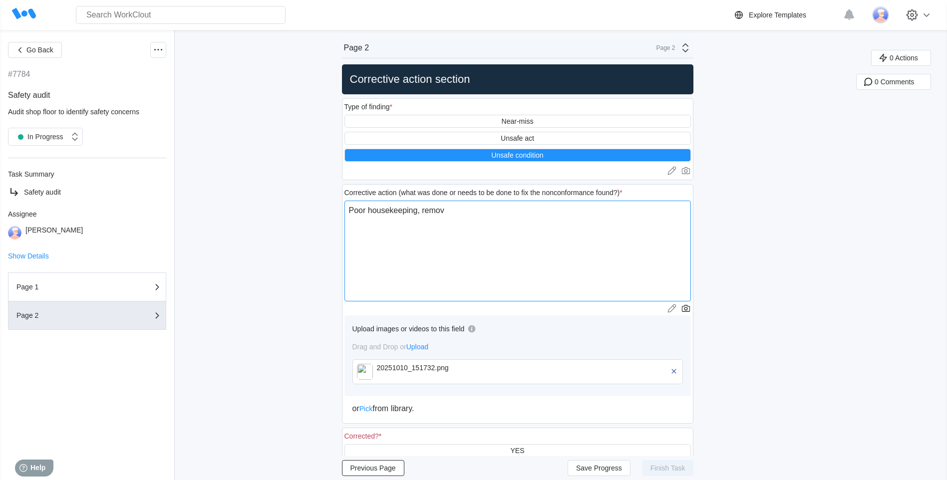
type textarea "x"
type textarea "Poor housekeeping, removed"
type textarea "x"
type textarea "Poor housekeeping, removed"
type textarea "x"
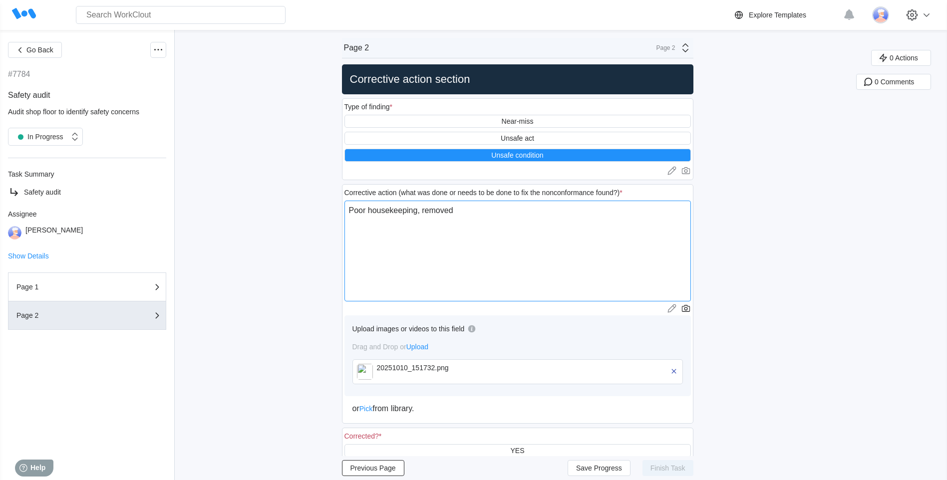
type textarea "Poor housekeeping, removed i"
type textarea "x"
type textarea "Poor housekeeping, removed it"
type textarea "x"
type textarea "Poor housekeeping, removed ite"
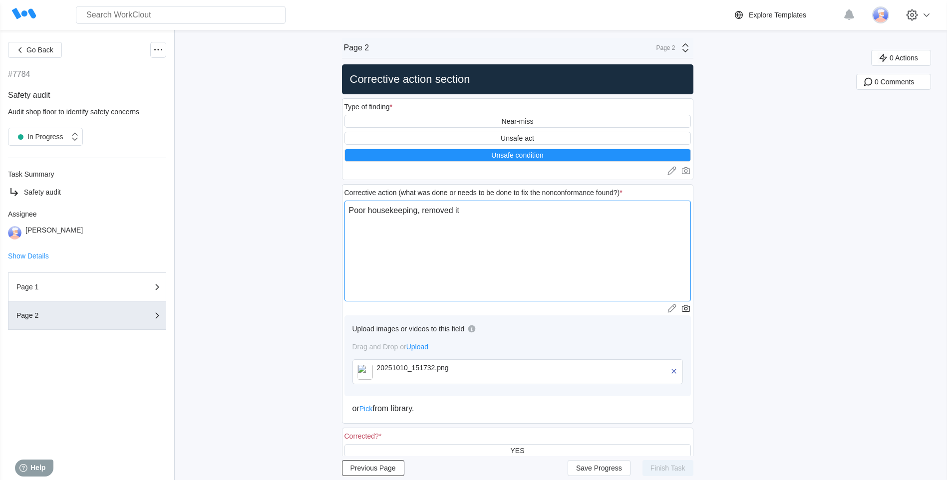
type textarea "x"
type textarea "Poor housekeeping, removed item"
type textarea "x"
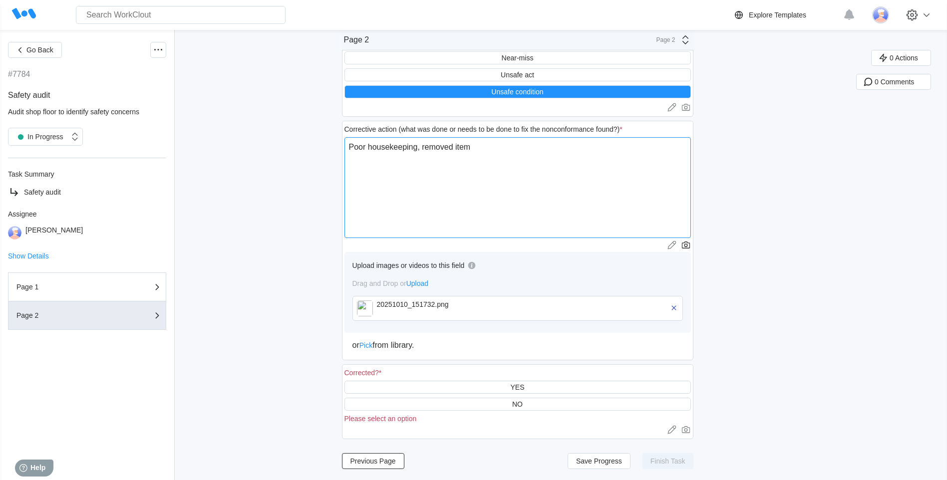
scroll to position [64, 0]
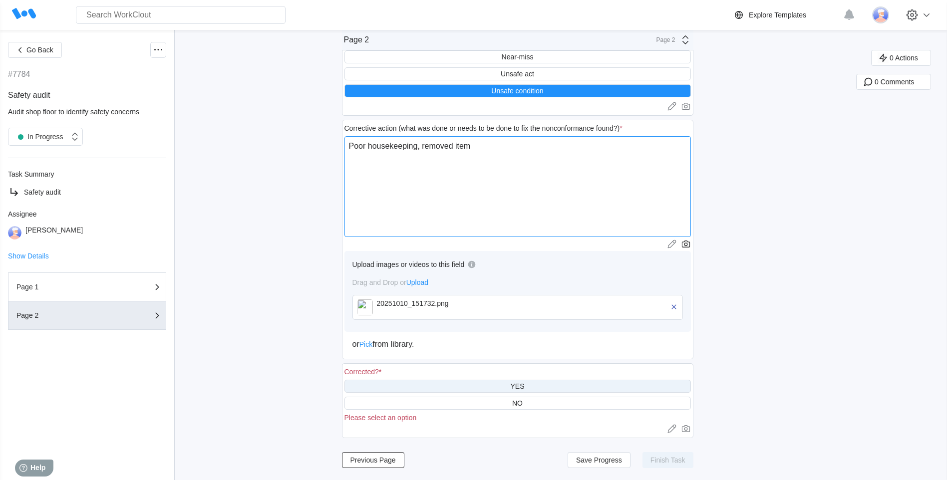
type textarea "Poor housekeeping, removed item"
click at [519, 386] on div "YES" at bounding box center [517, 386] width 14 height 8
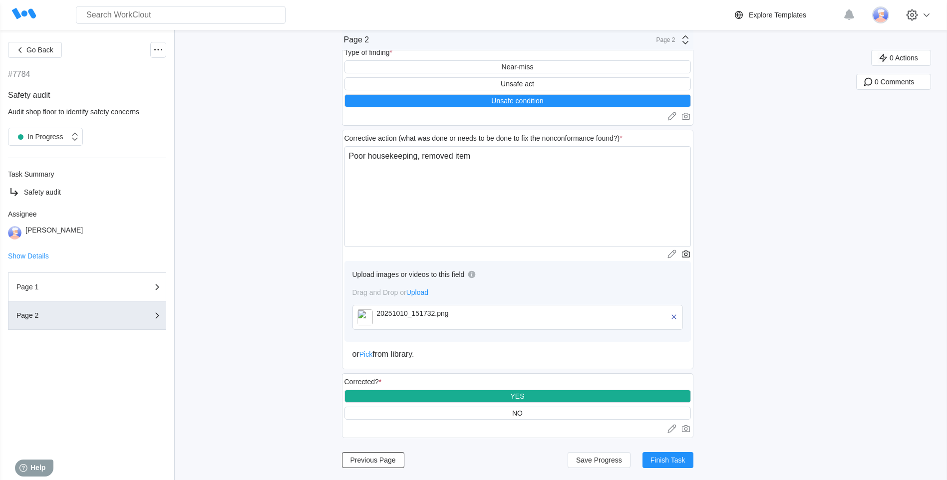
scroll to position [54, 0]
click at [671, 458] on span "Finish Task" at bounding box center [667, 460] width 35 height 7
